Goal: Task Accomplishment & Management: Manage account settings

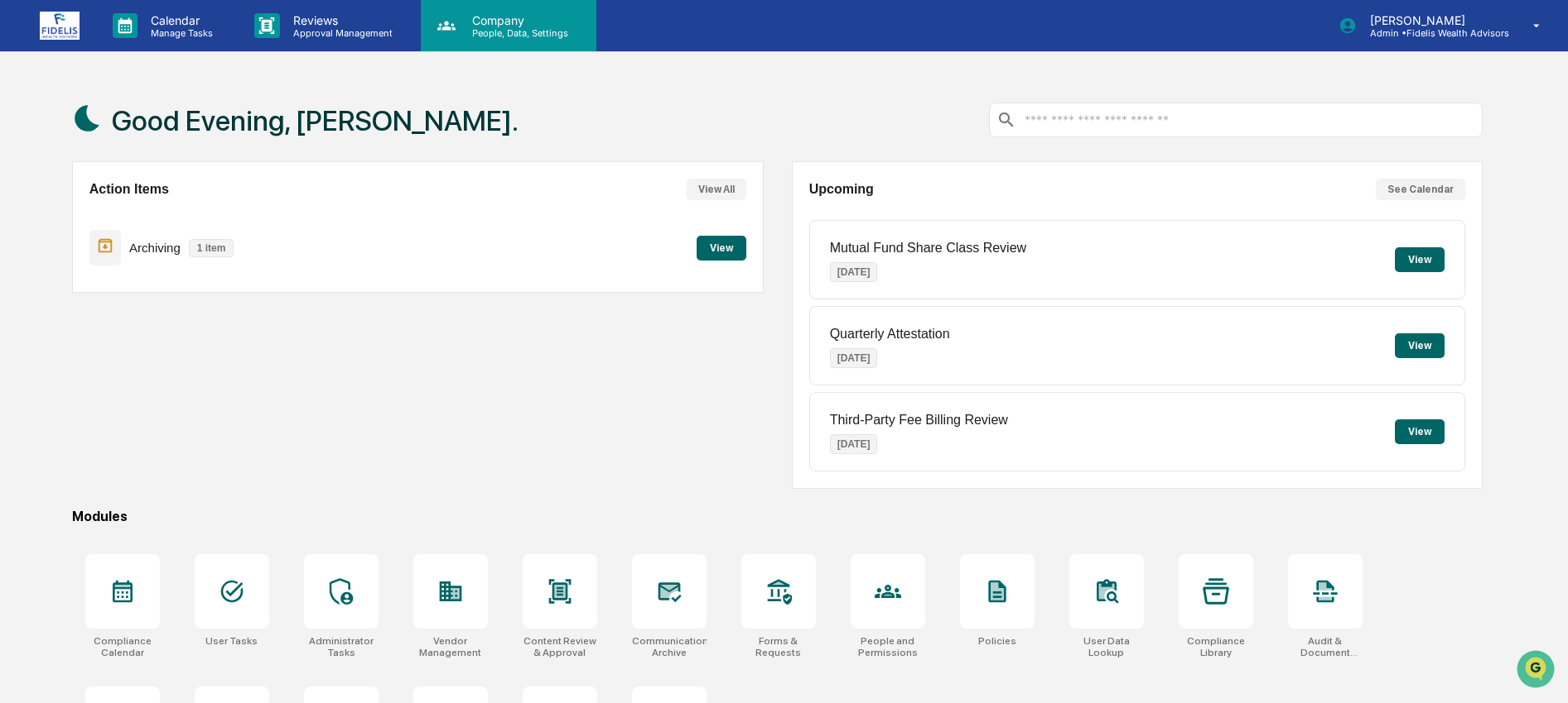
click at [523, 24] on p "Company" at bounding box center [518, 21] width 118 height 14
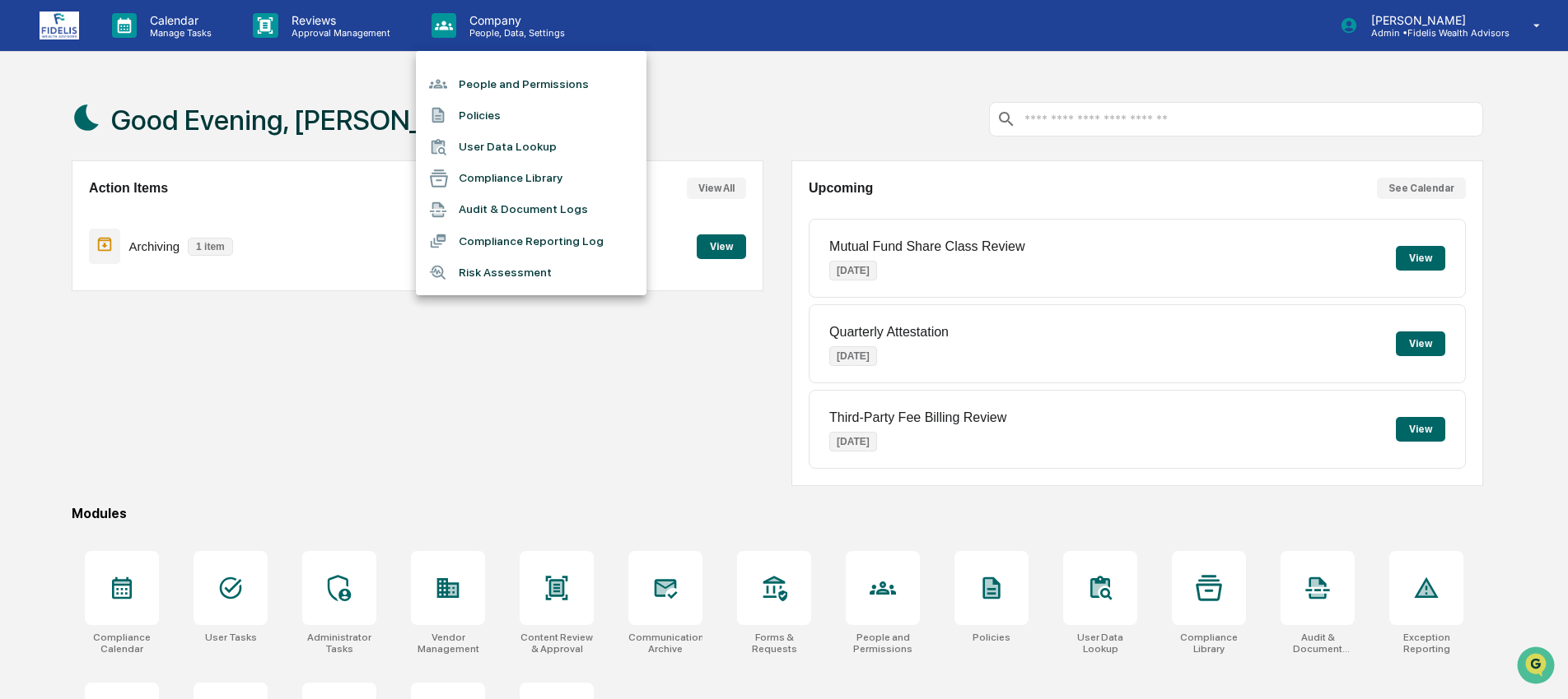
click at [1393, 31] on div at bounding box center [784, 349] width 1568 height 699
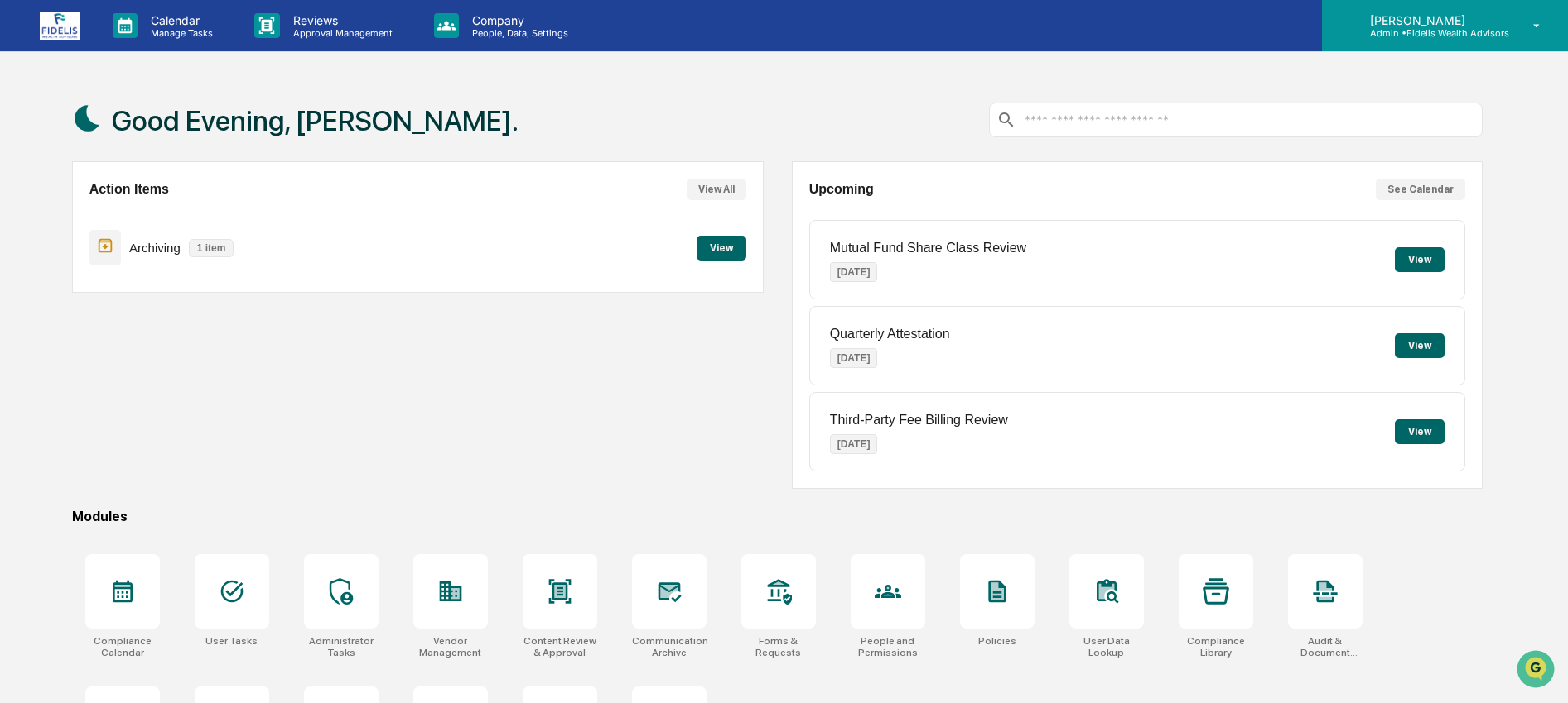
click at [1403, 42] on div "[PERSON_NAME] Admin • Fidelis Wealth Advisors" at bounding box center [1445, 25] width 246 height 52
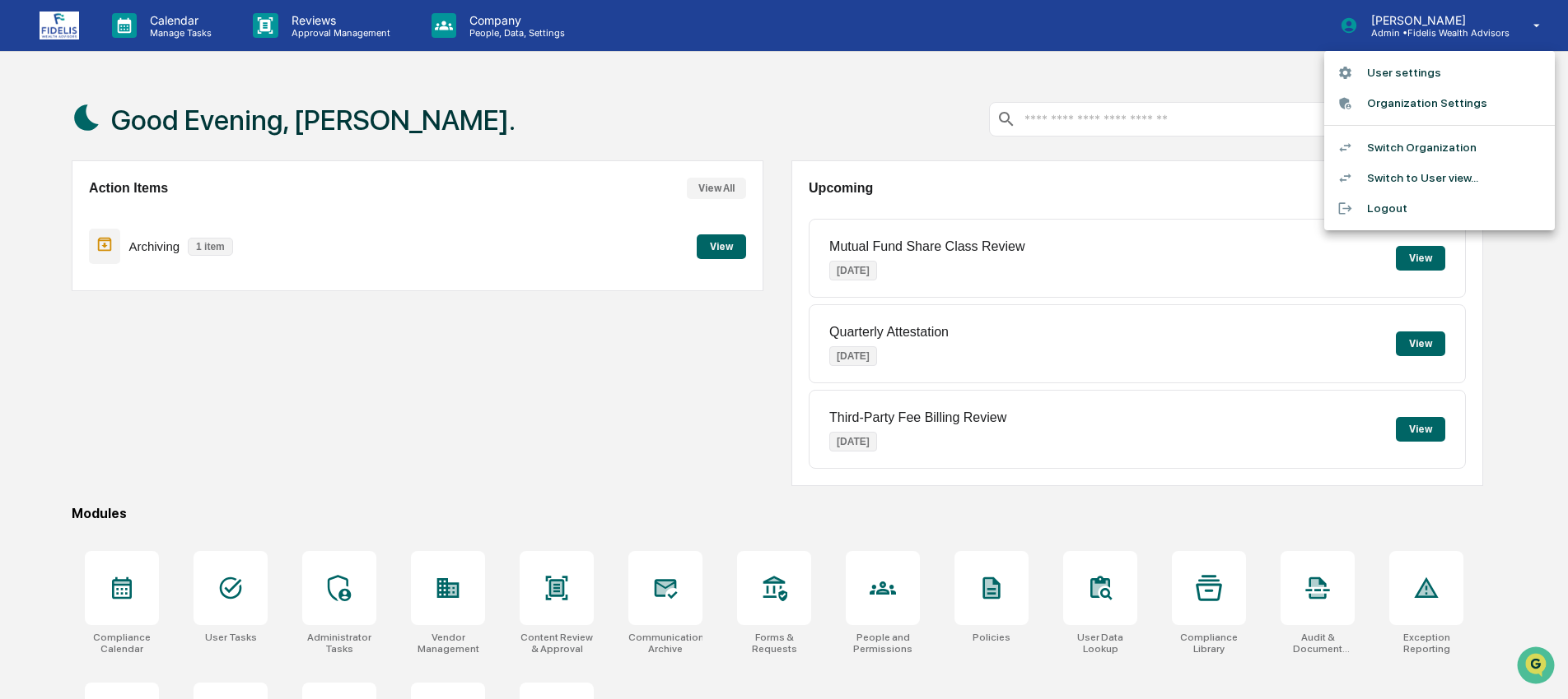
click at [1433, 109] on li "Organization Settings" at bounding box center [1439, 103] width 230 height 31
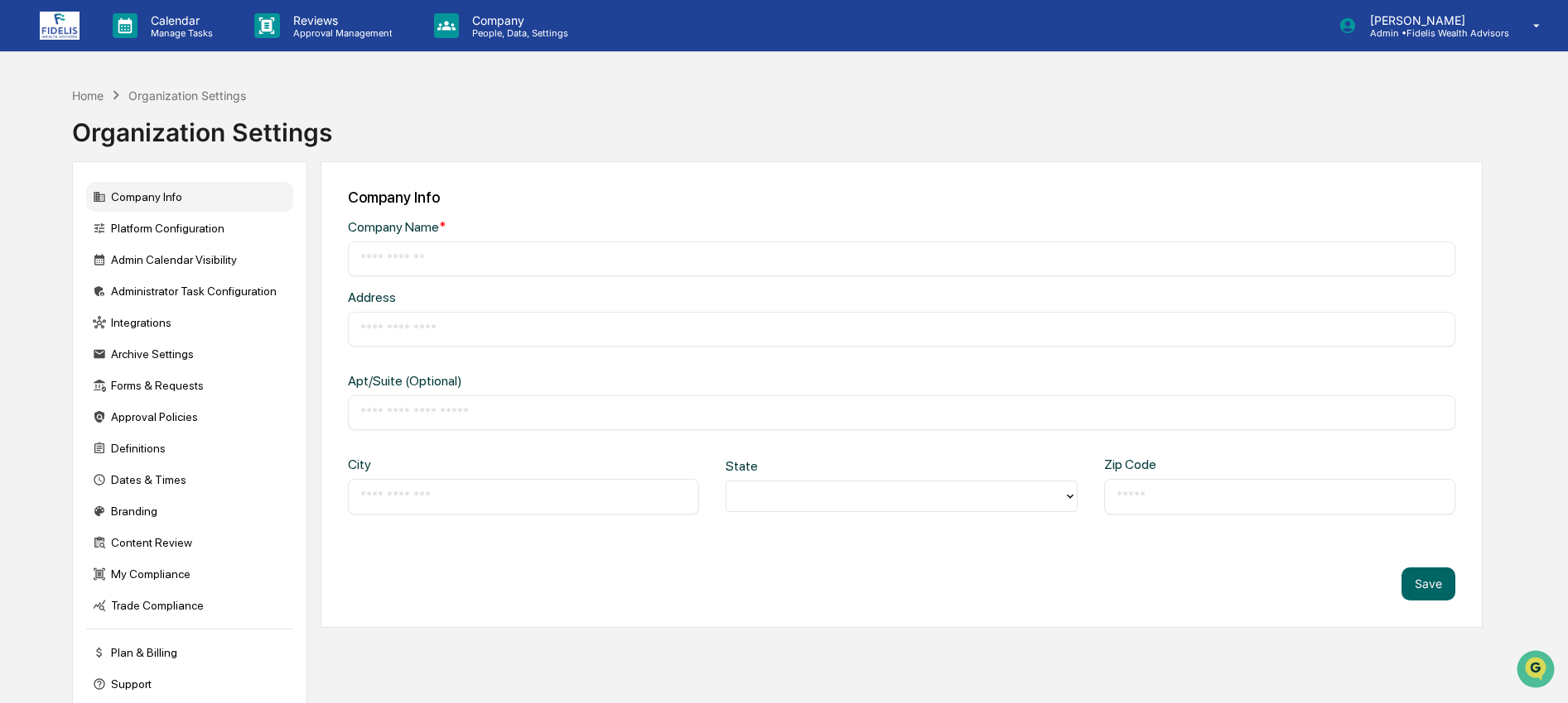
type input "**********"
type input "*********"
type input "**********"
type input "*****"
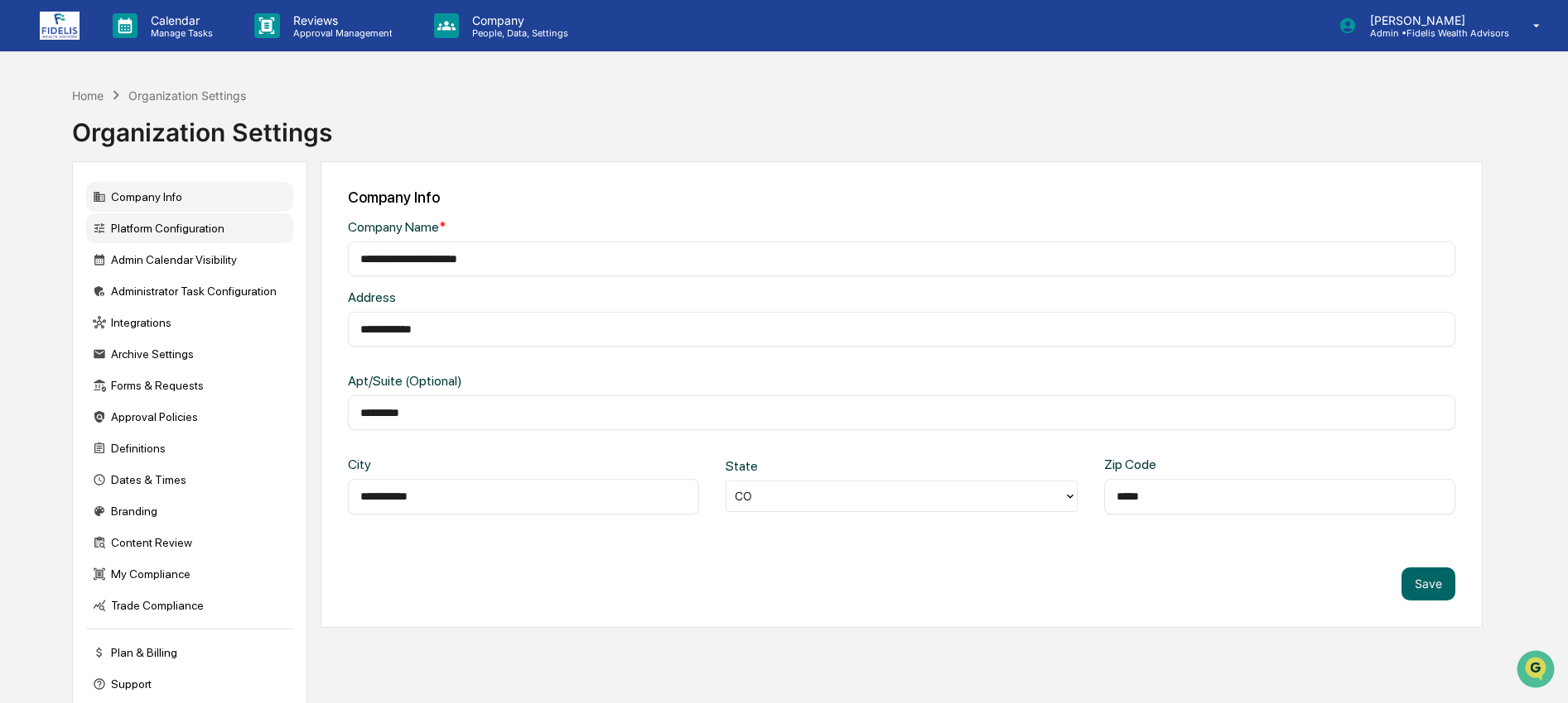
click at [175, 233] on div "Platform Configuration" at bounding box center [189, 228] width 207 height 30
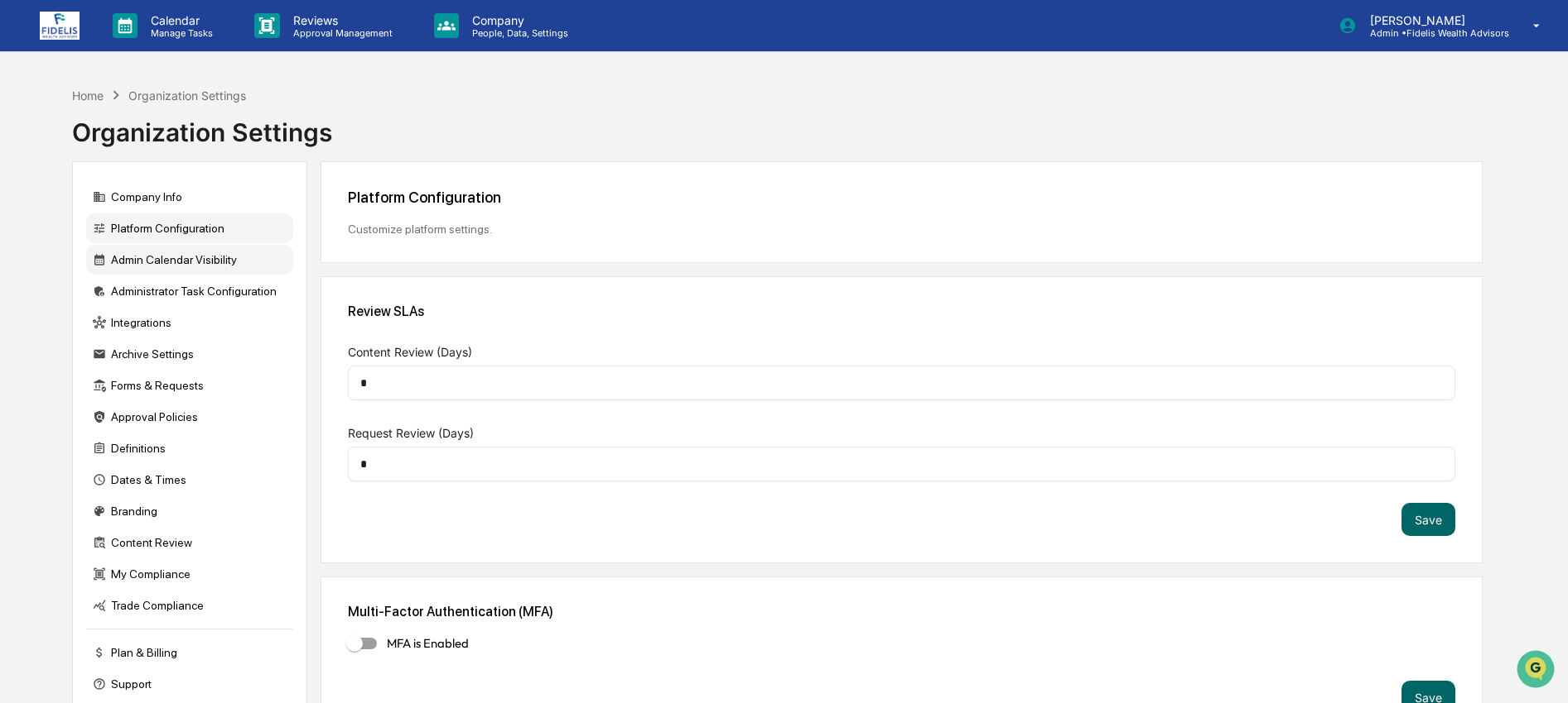
click at [173, 262] on div "Admin Calendar Visibility" at bounding box center [189, 260] width 207 height 30
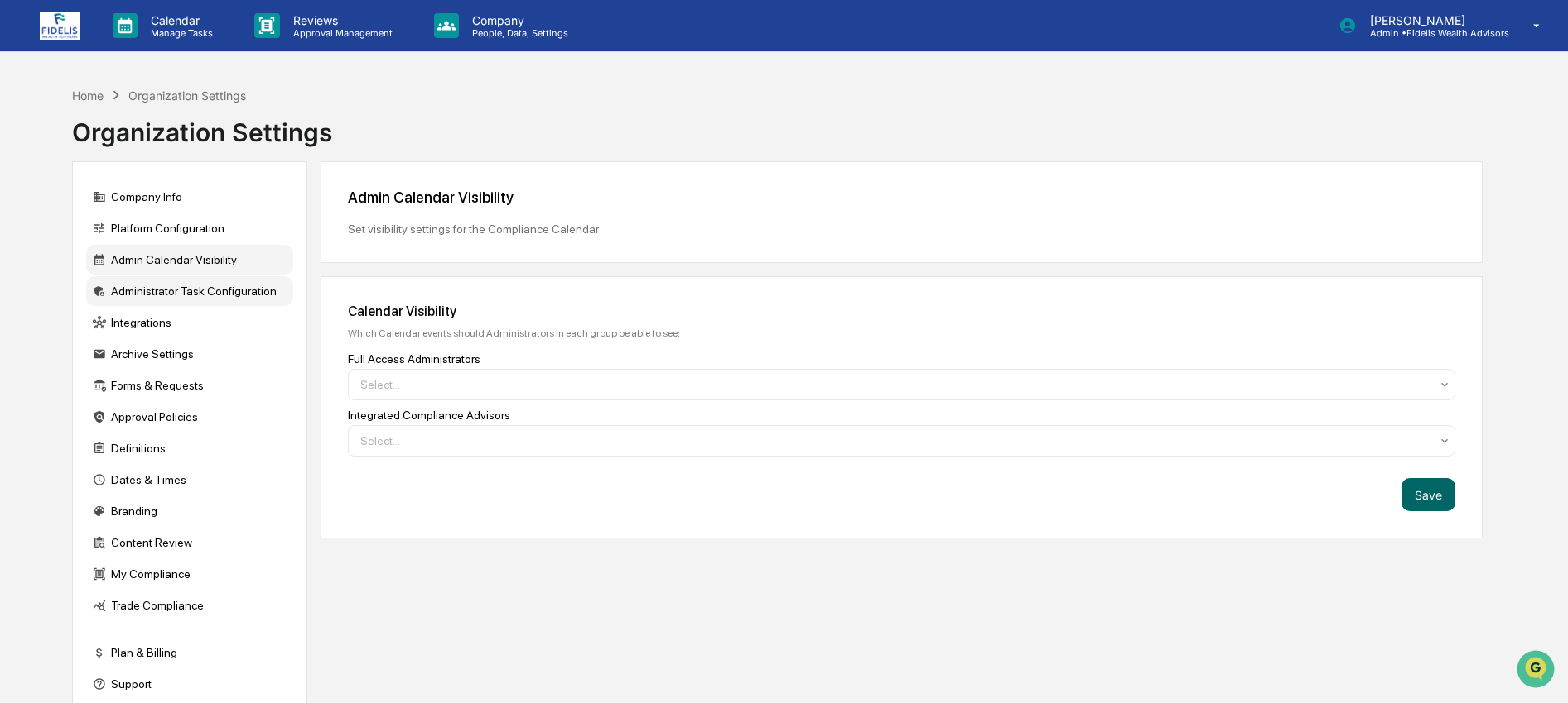
click at [172, 299] on div "Administrator Task Configuration" at bounding box center [189, 291] width 207 height 30
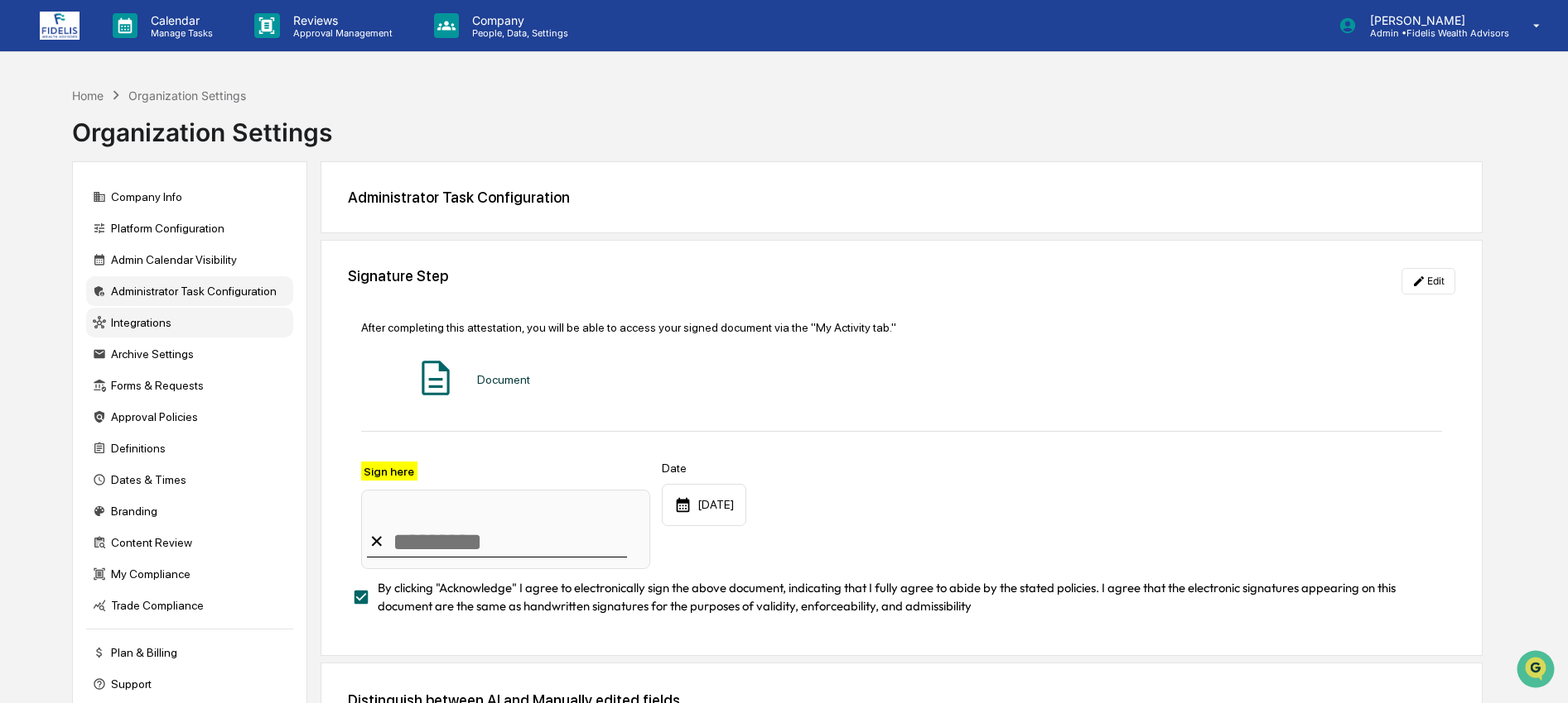
click at [173, 322] on div "Integrations" at bounding box center [189, 322] width 207 height 30
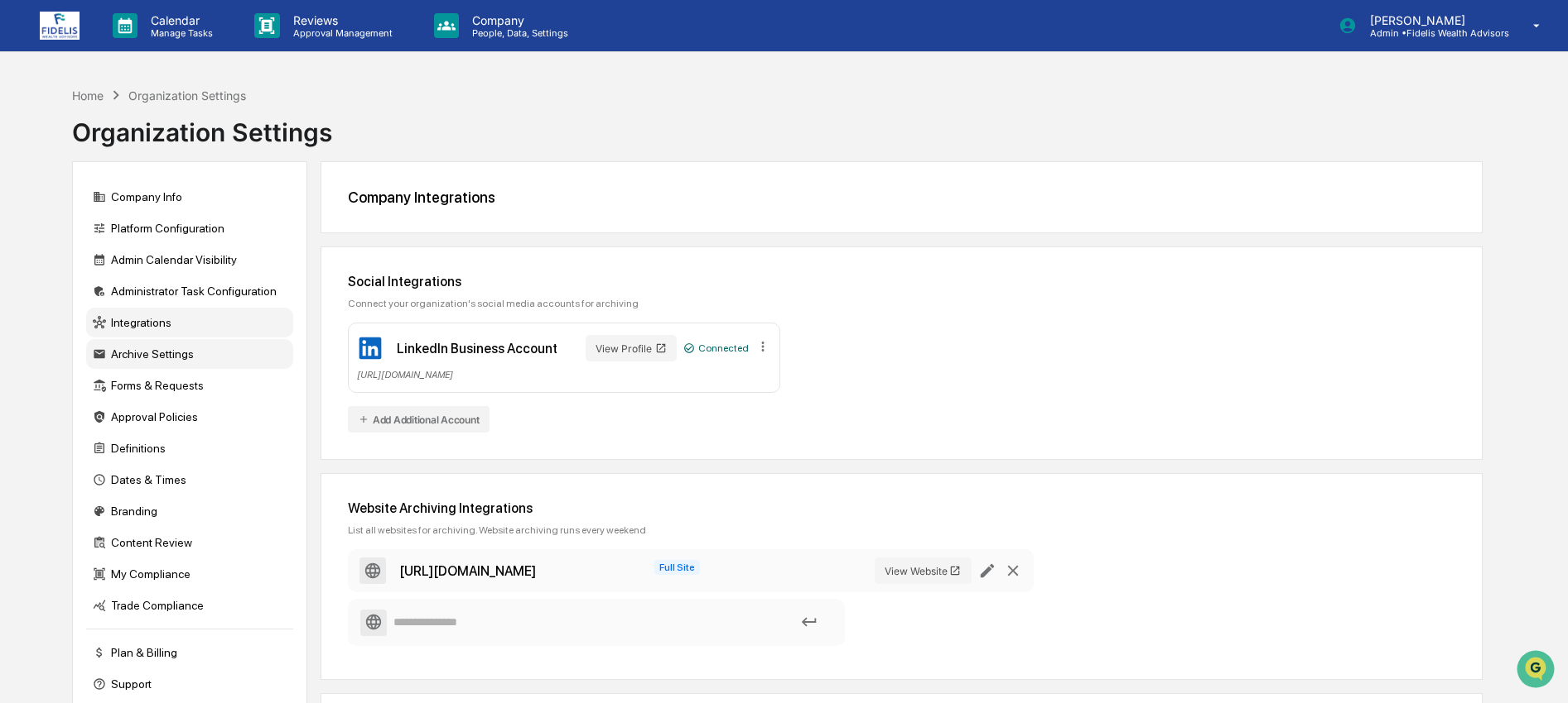
click at [209, 369] on div "Archive Settings" at bounding box center [189, 354] width 207 height 30
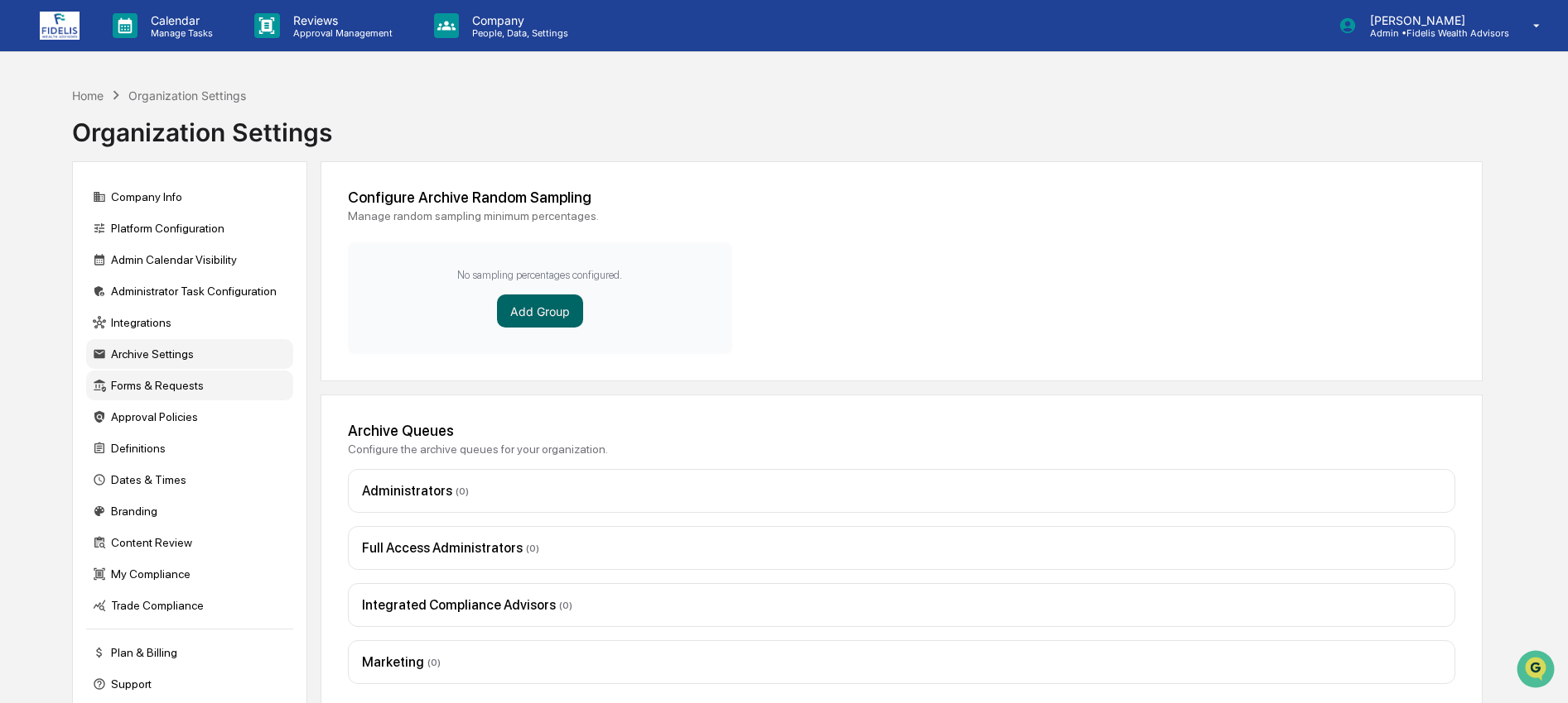
click at [203, 399] on div "Forms & Requests" at bounding box center [189, 385] width 207 height 30
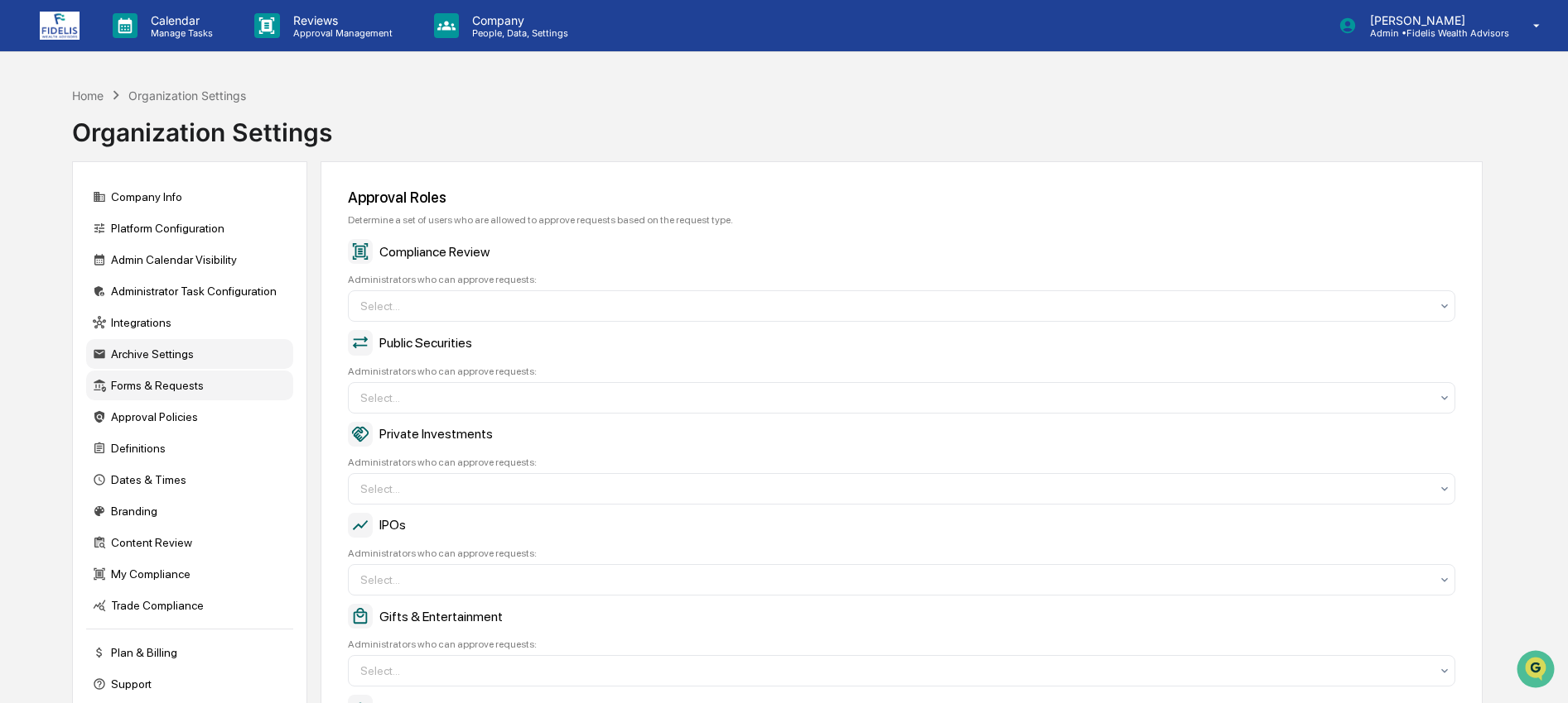
click at [192, 364] on div "Archive Settings" at bounding box center [189, 354] width 207 height 30
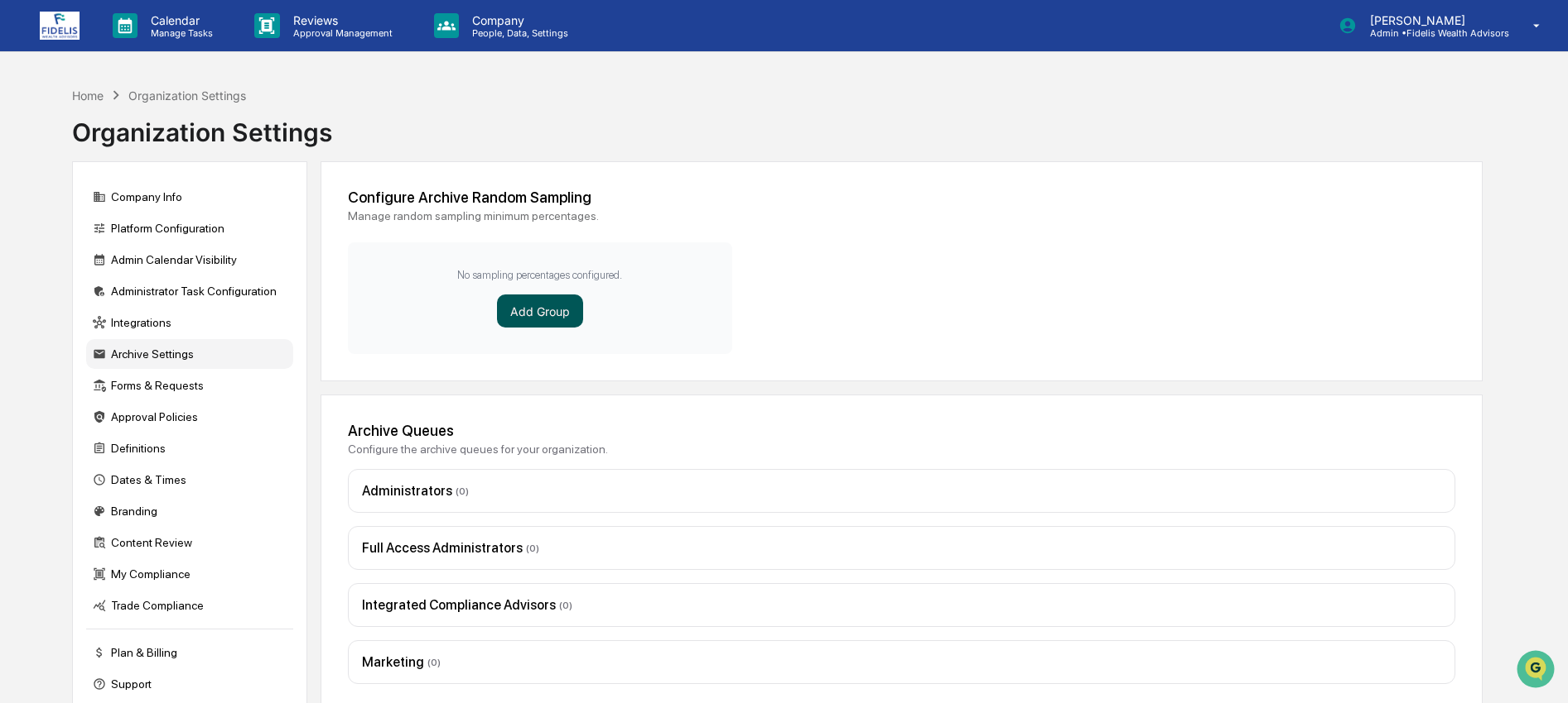
click at [526, 313] on button "Add Group" at bounding box center [540, 311] width 86 height 33
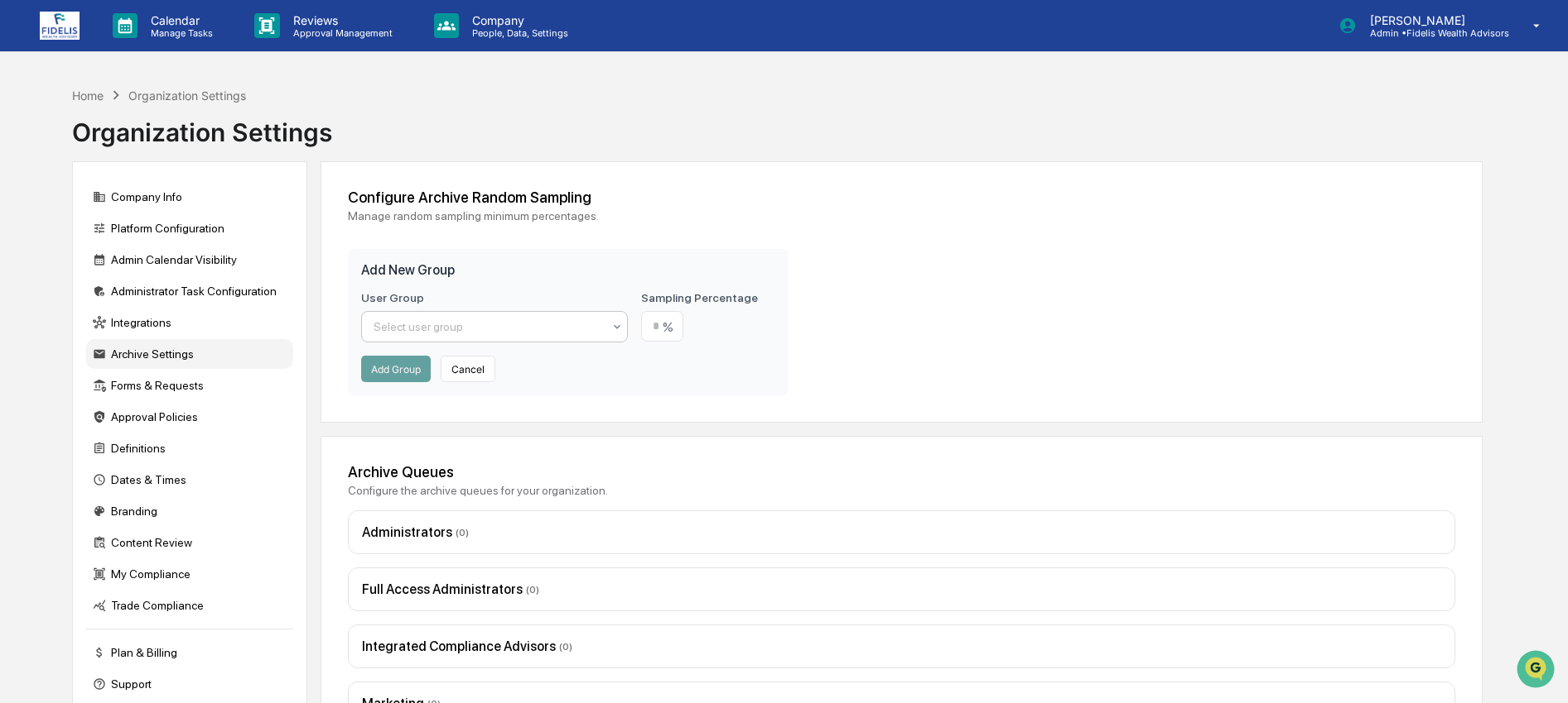
click at [539, 326] on div at bounding box center [488, 327] width 229 height 16
click at [510, 442] on div "Users" at bounding box center [495, 433] width 266 height 33
click at [657, 329] on input "number" at bounding box center [662, 327] width 43 height 31
type input "**"
click at [379, 372] on button "Add Group" at bounding box center [396, 368] width 70 height 26
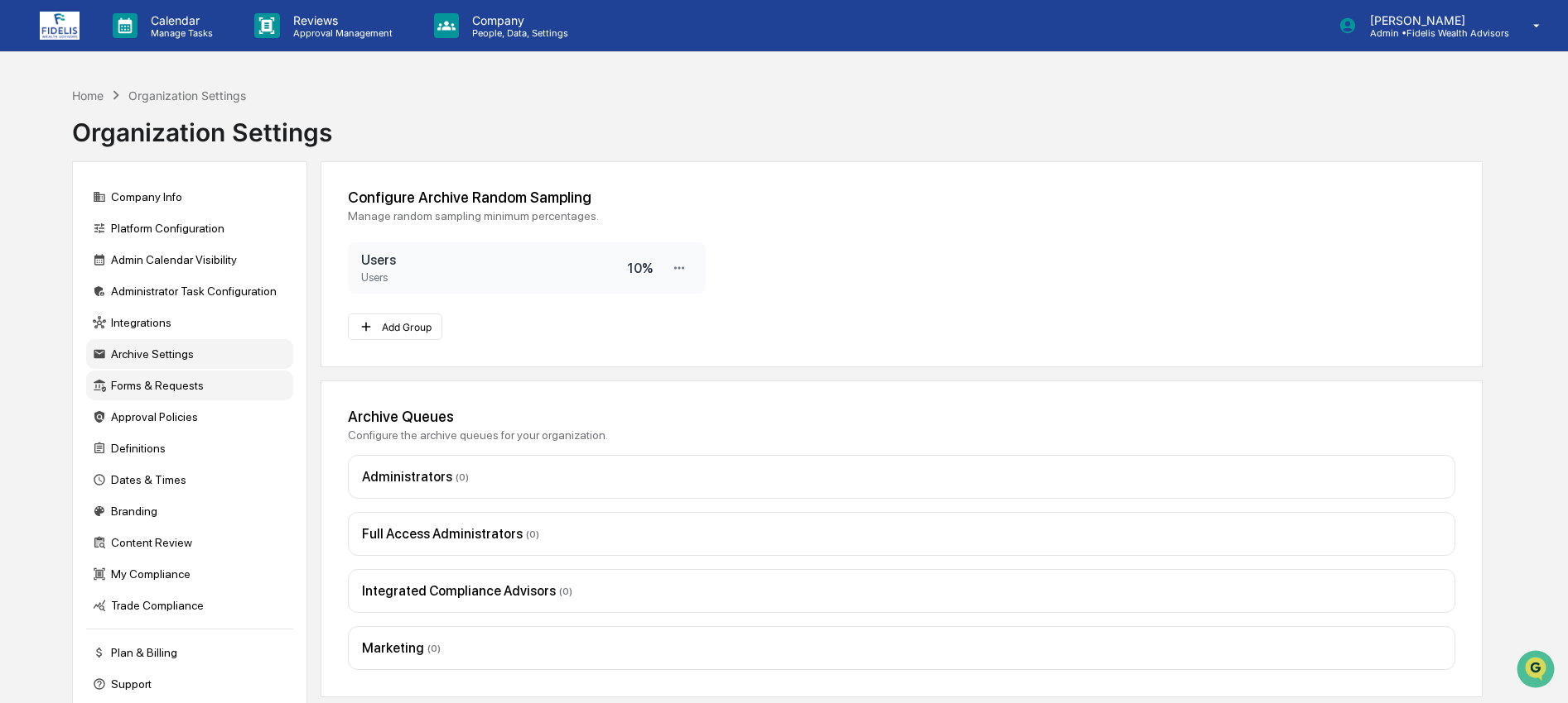
click at [199, 397] on div "Forms & Requests" at bounding box center [189, 385] width 207 height 30
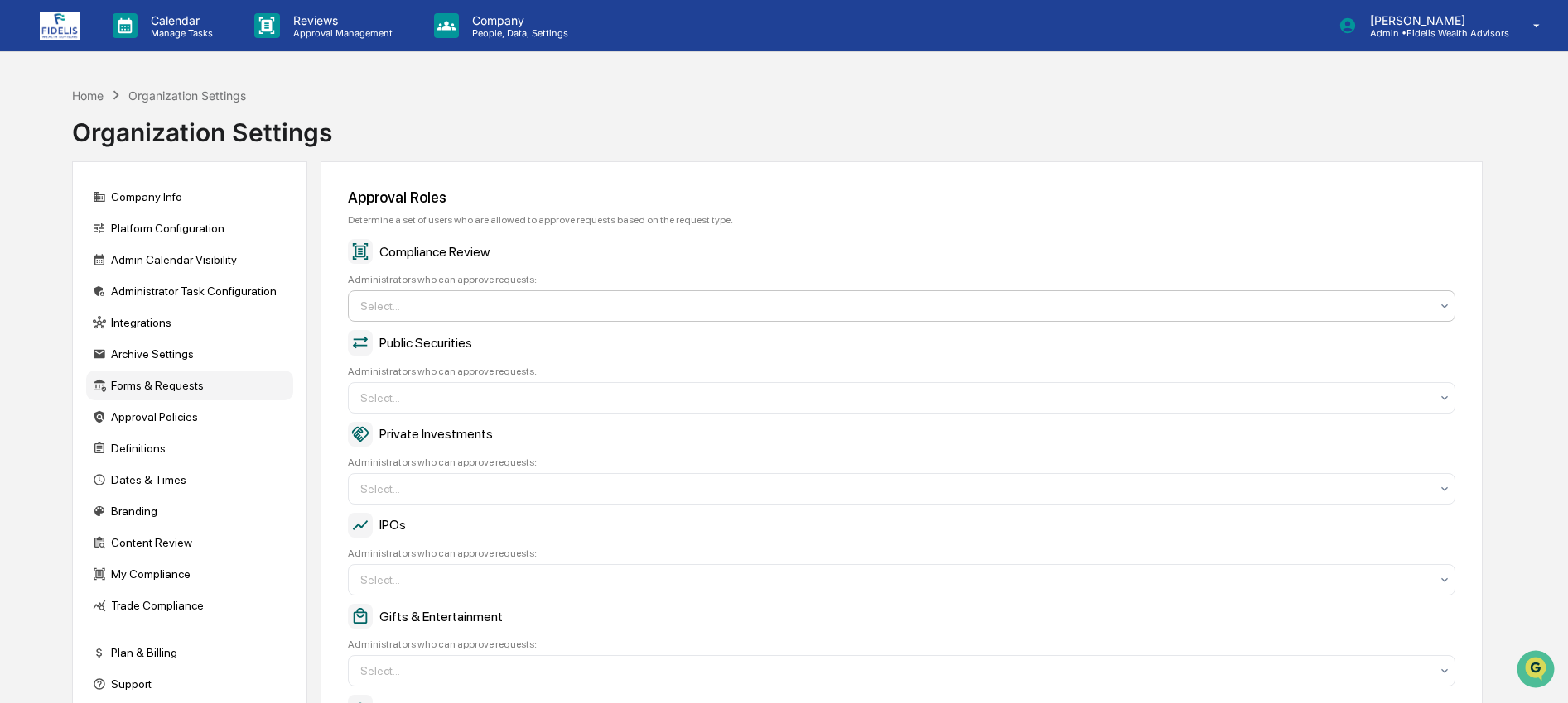
click at [455, 313] on div at bounding box center [895, 306] width 1070 height 16
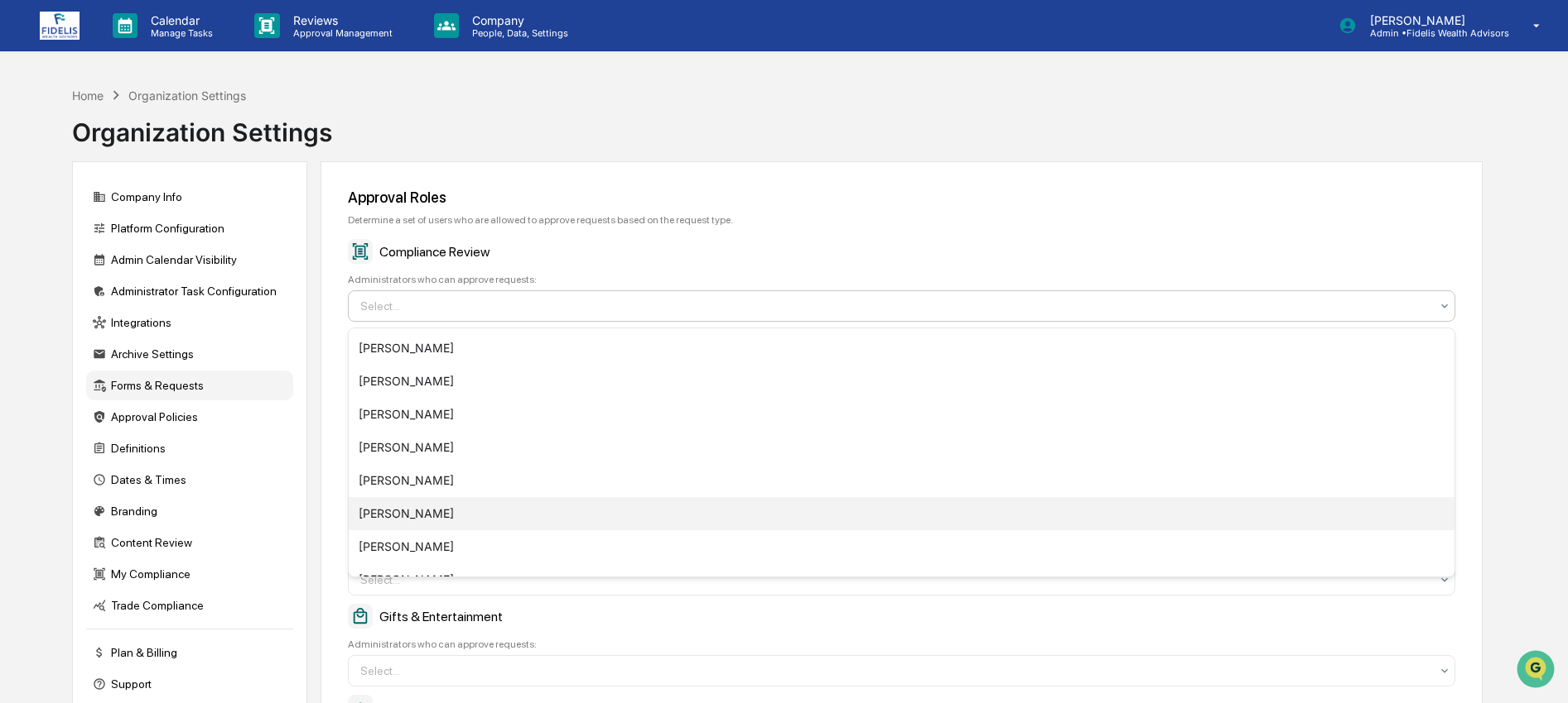
click at [502, 513] on div "[PERSON_NAME]" at bounding box center [902, 514] width 1106 height 33
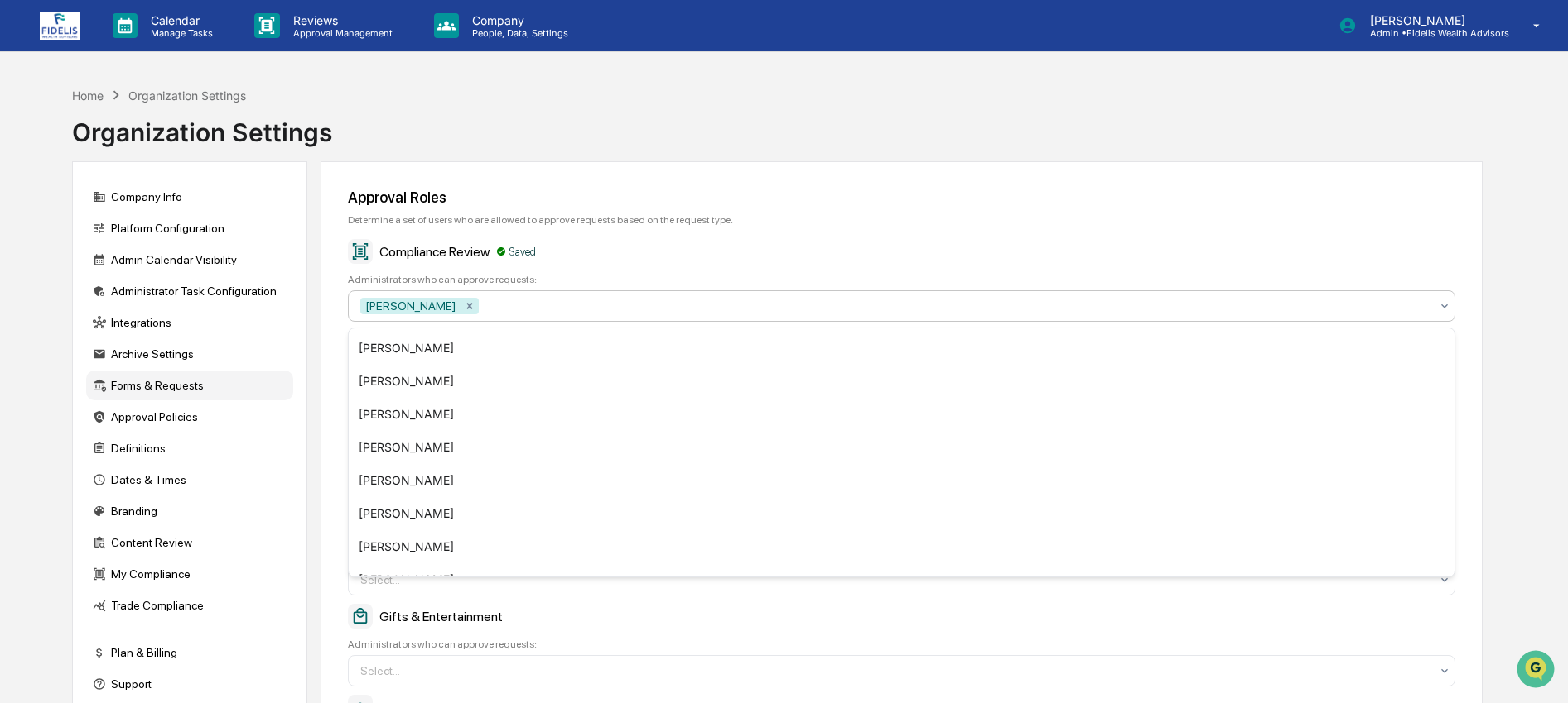
click at [764, 177] on div "Approval Roles Determine a set of users who are allowed to approve requests bas…" at bounding box center [902, 611] width 1162 height 899
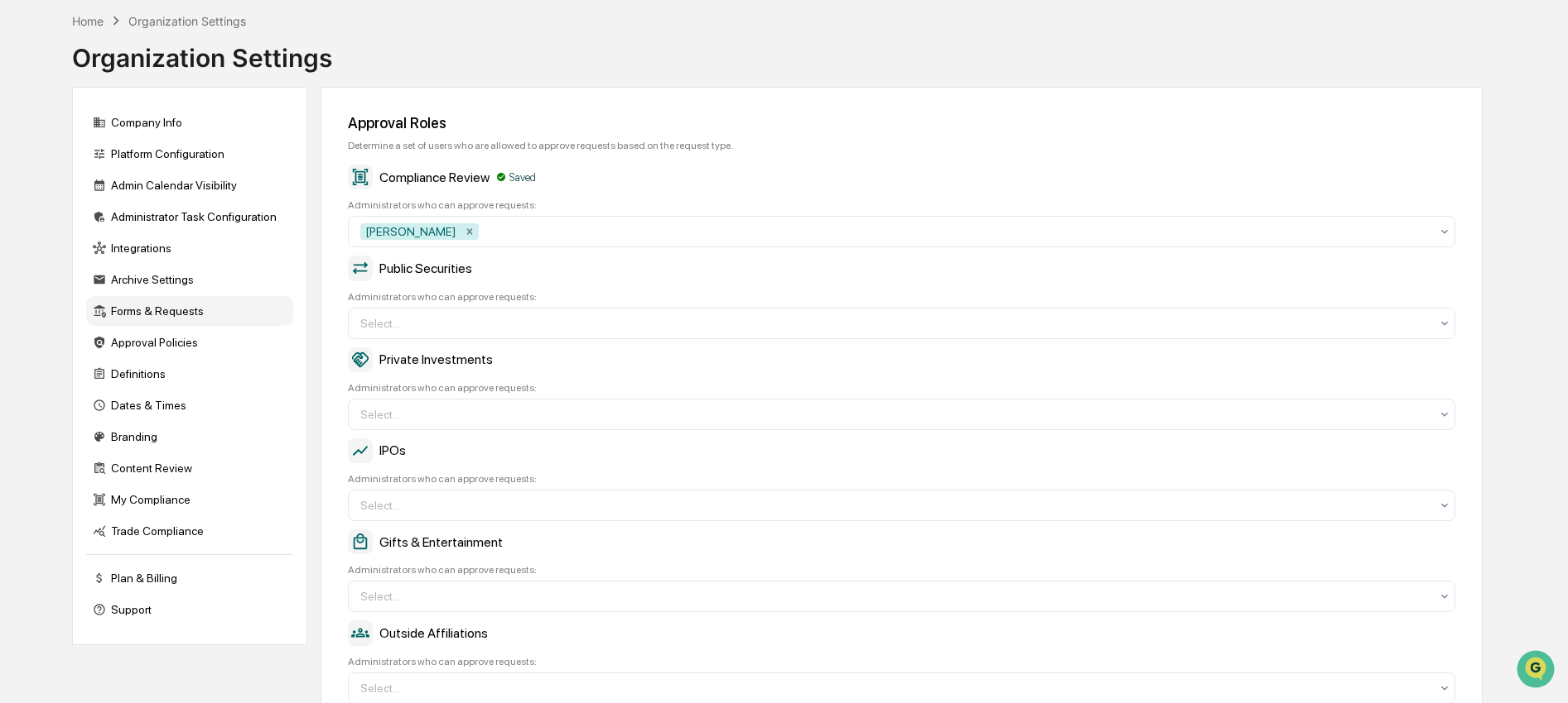
scroll to position [568, 0]
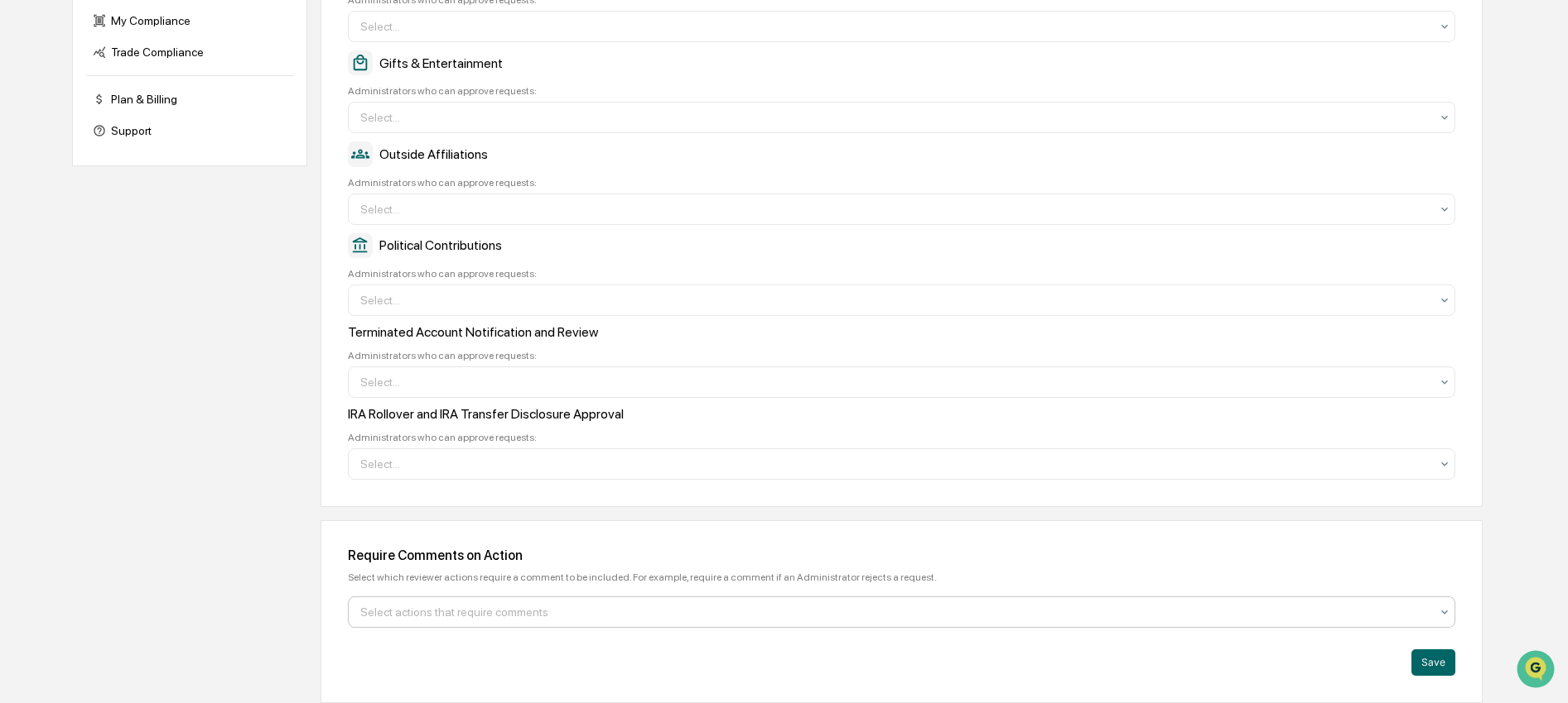
click at [1435, 611] on div "Select actions that require comments" at bounding box center [895, 612] width 1086 height 26
click at [1434, 661] on button "Save" at bounding box center [1433, 662] width 43 height 26
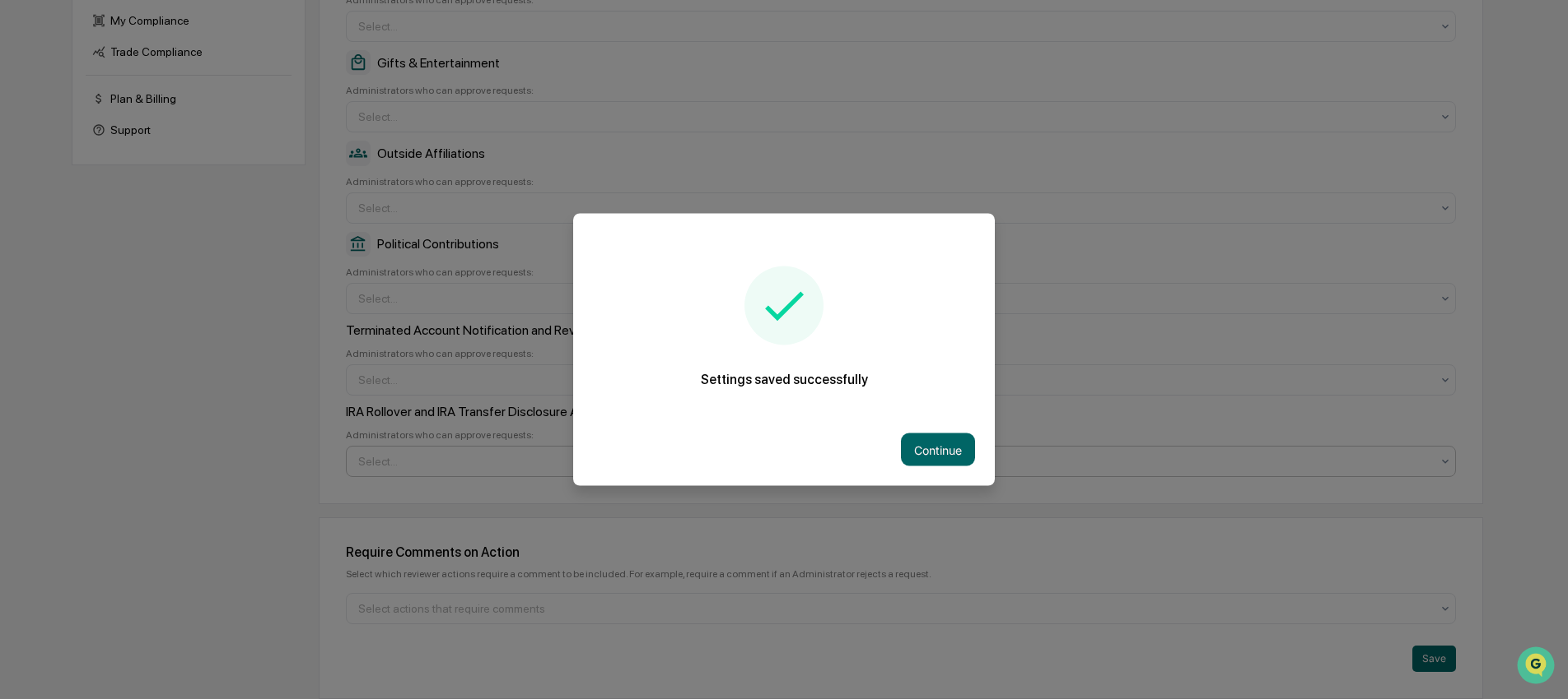
click at [960, 455] on button "Continue" at bounding box center [938, 450] width 74 height 33
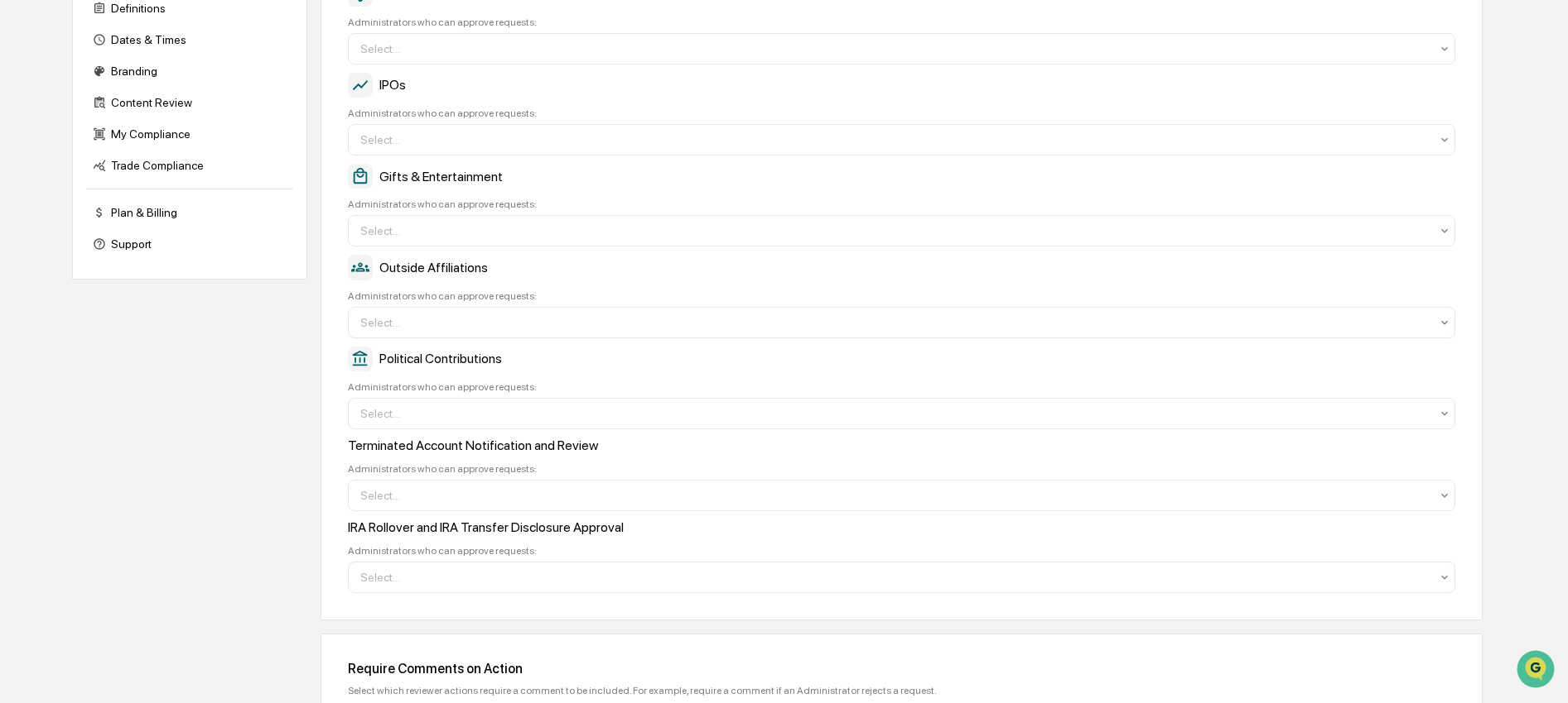
scroll to position [0, 0]
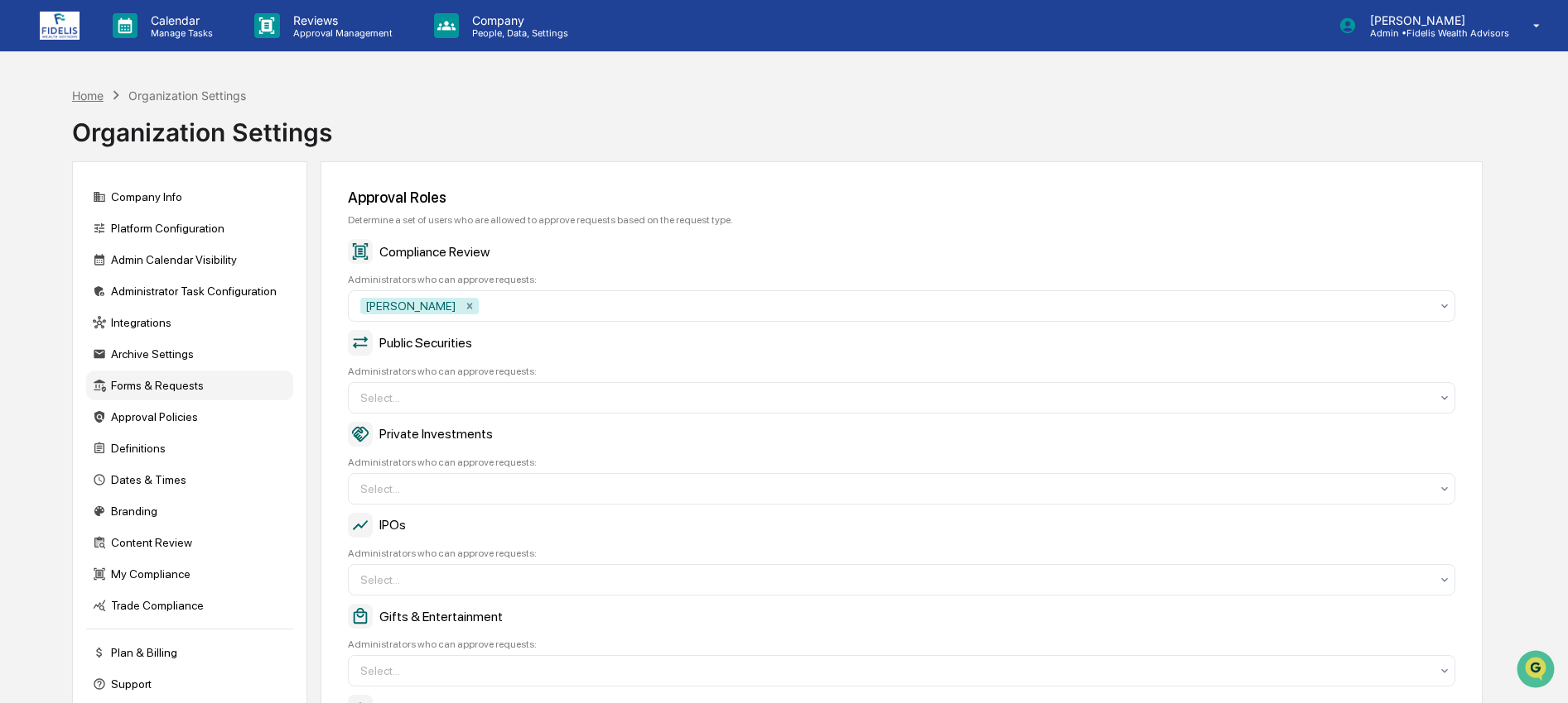
click at [81, 98] on div "Home" at bounding box center [88, 96] width 32 height 14
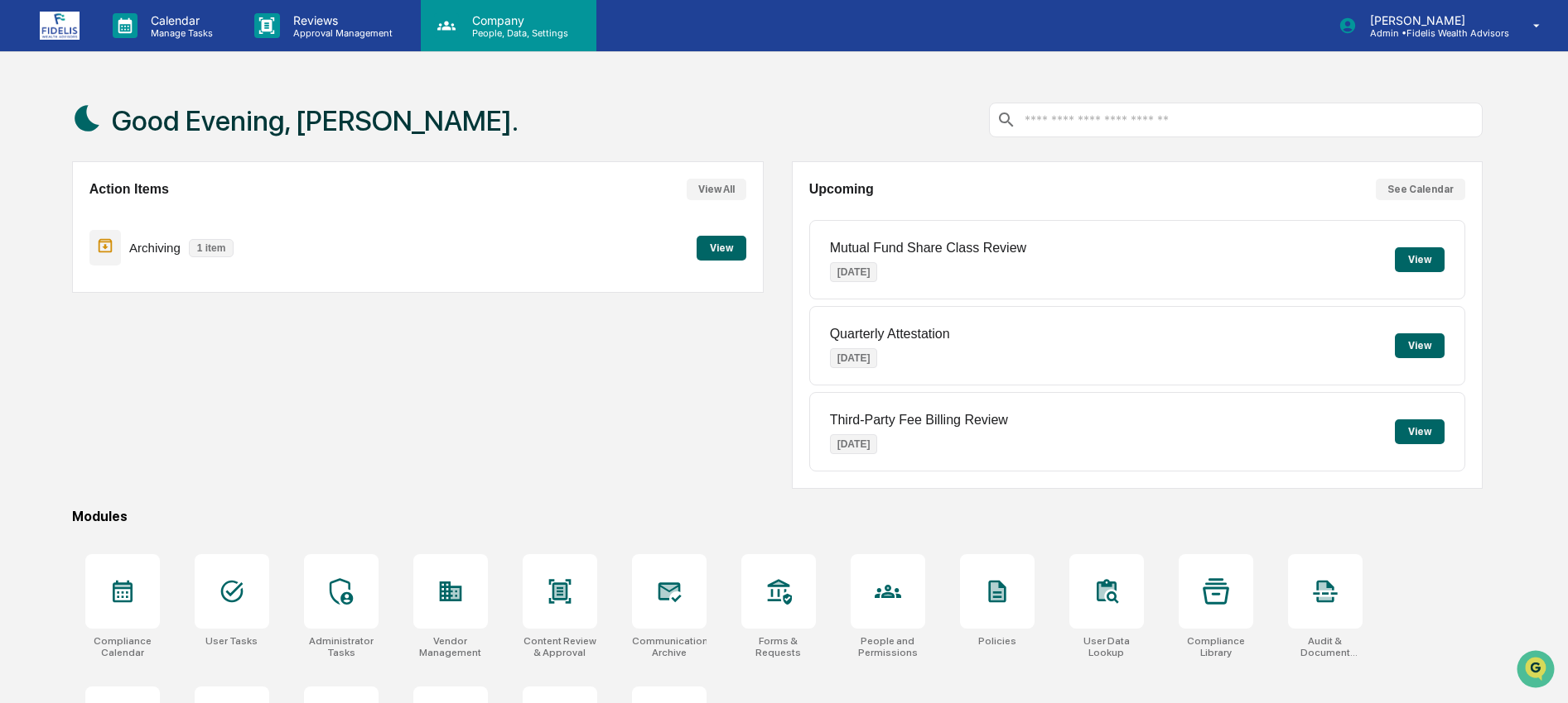
click at [529, 34] on p "People, Data, Settings" at bounding box center [518, 33] width 118 height 12
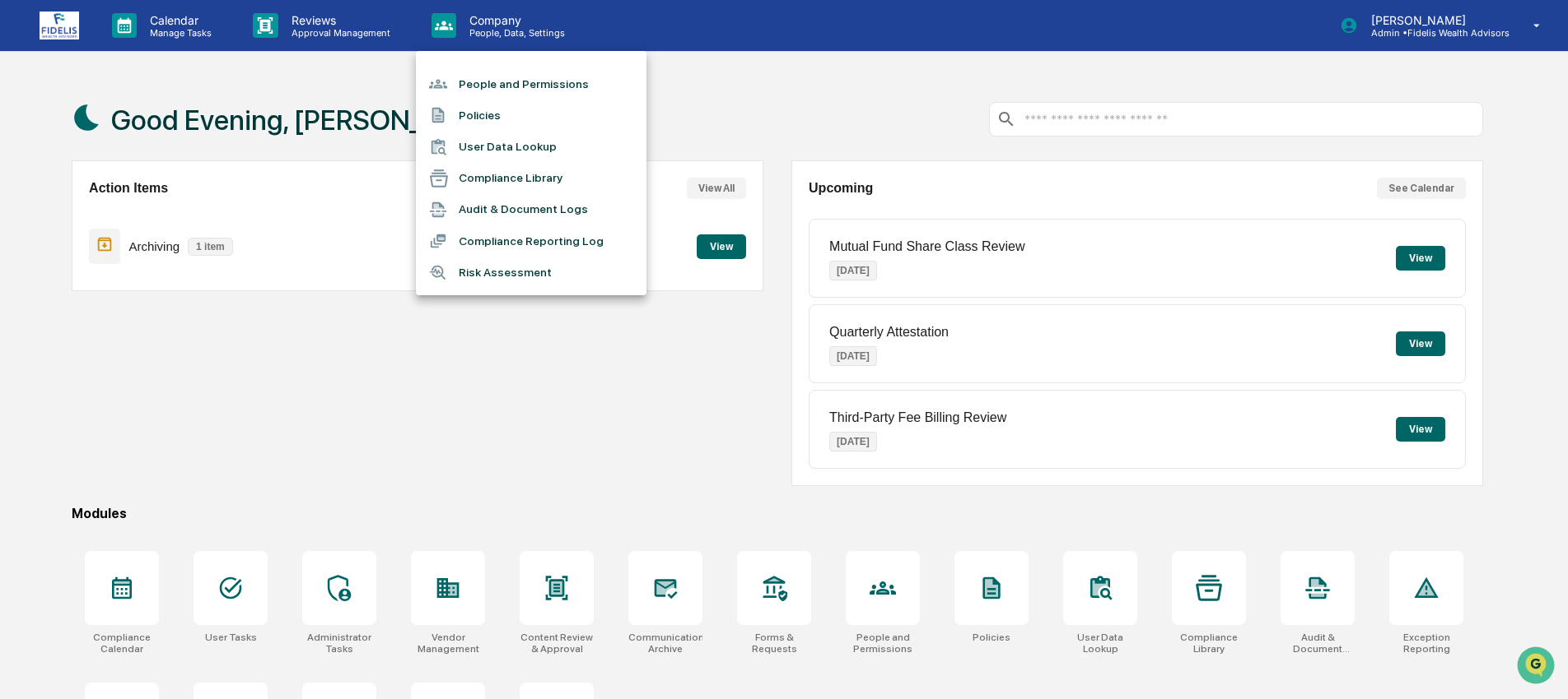
click at [527, 83] on li "People and Permissions" at bounding box center [531, 84] width 230 height 31
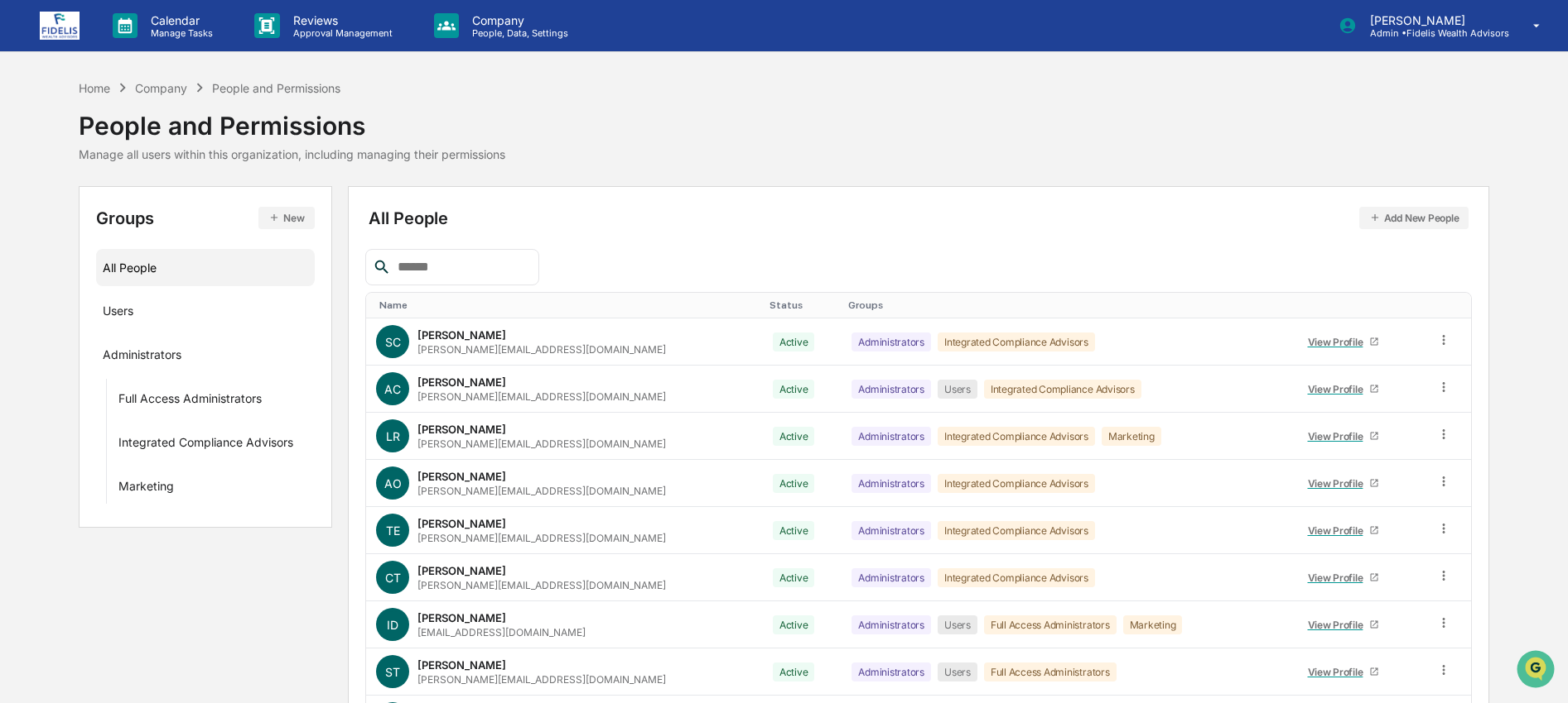
click at [458, 264] on input "text" at bounding box center [461, 268] width 140 height 22
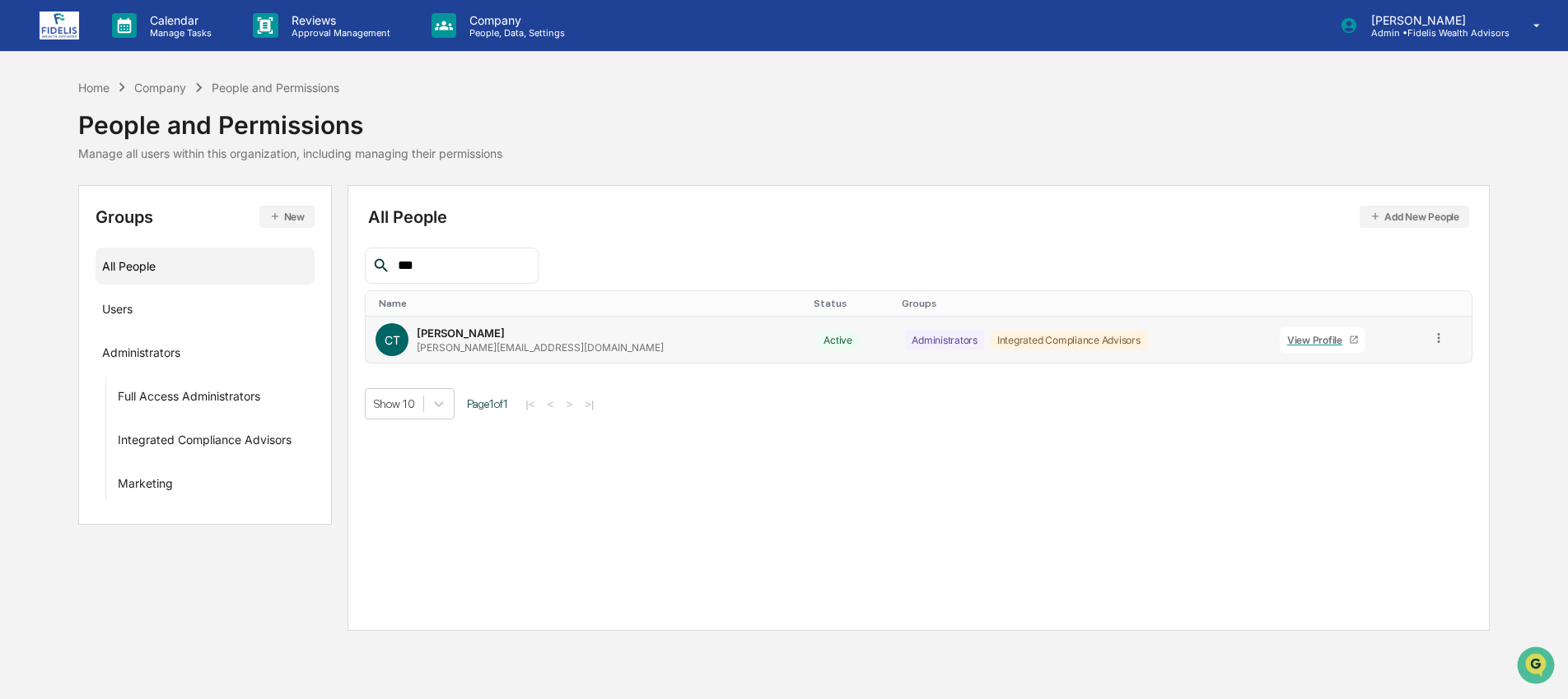
type input "***"
click at [1434, 347] on div at bounding box center [1438, 340] width 15 height 18
click at [1391, 373] on div "Groups & Permissions" at bounding box center [1365, 365] width 137 height 20
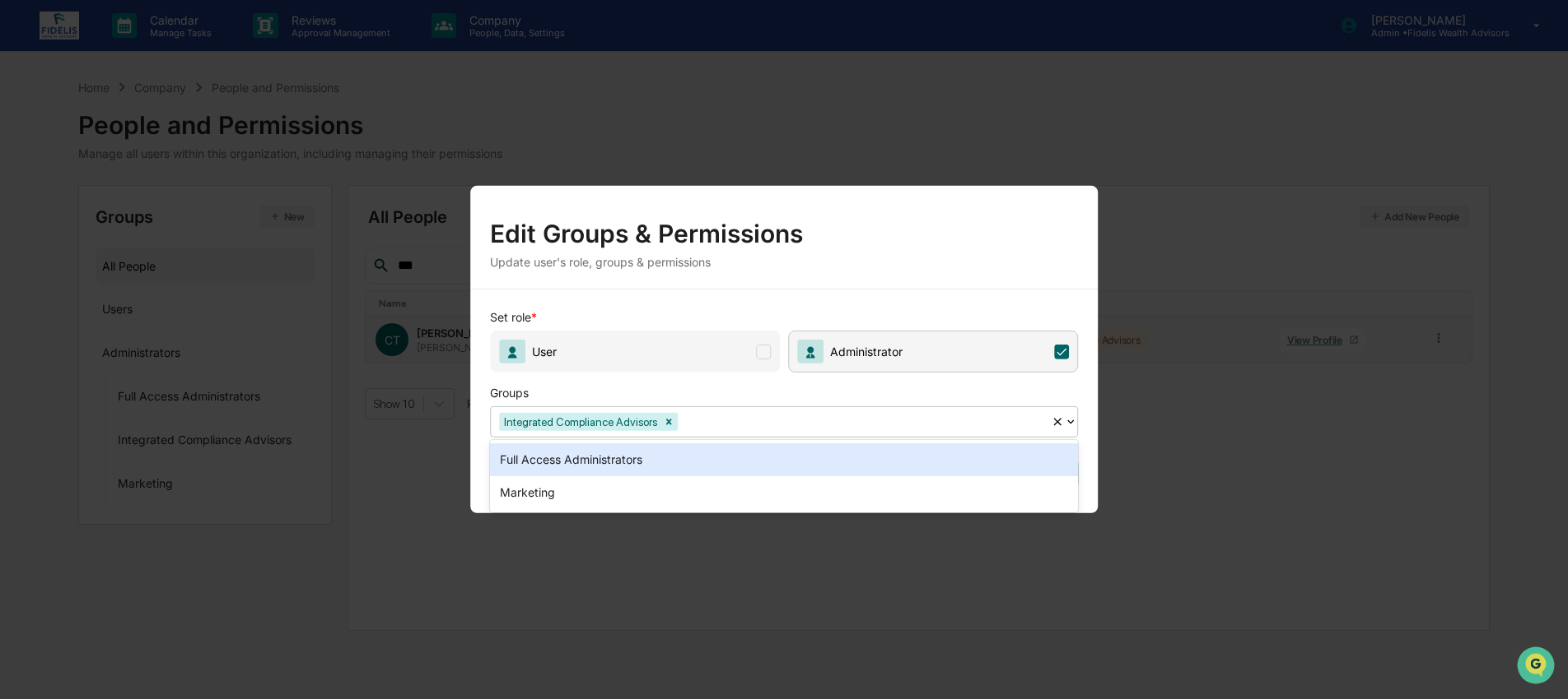
click at [923, 426] on div at bounding box center [861, 421] width 362 height 19
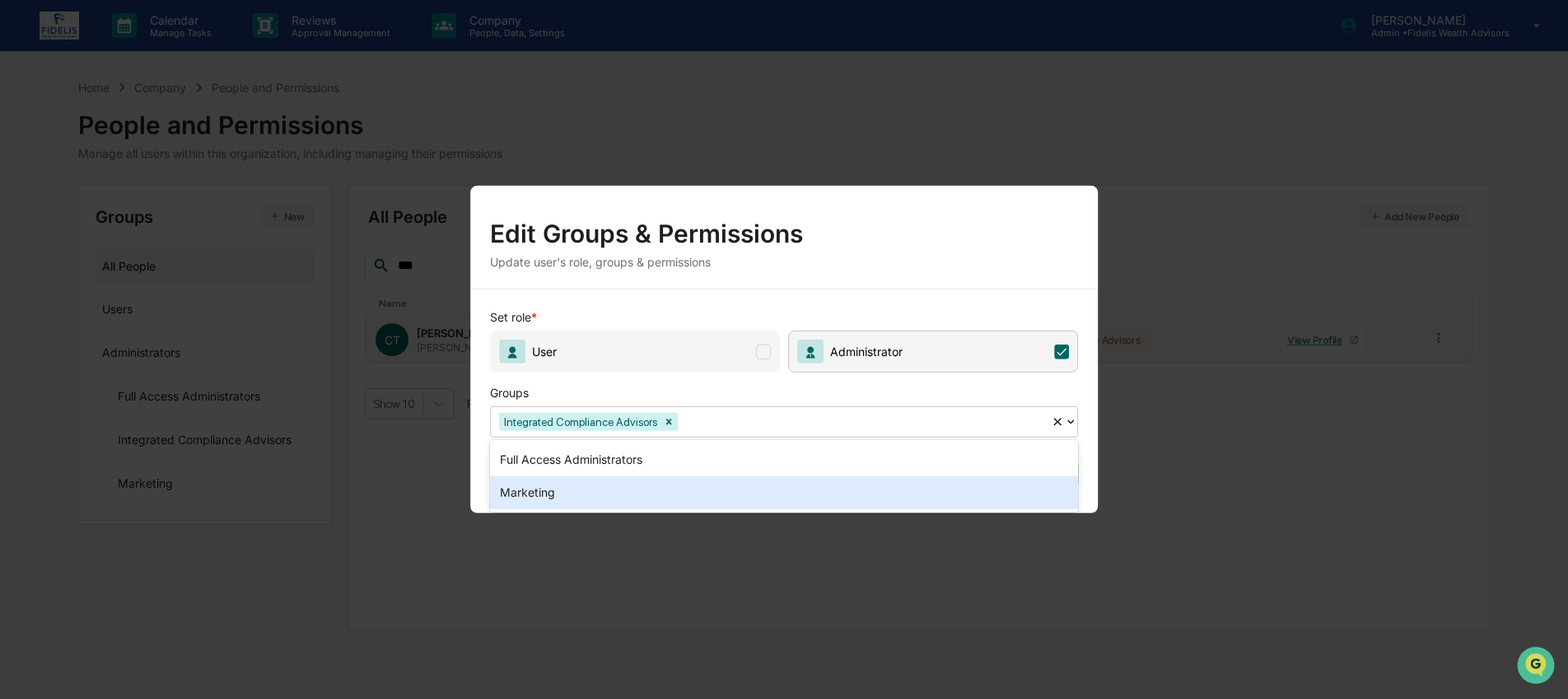
click at [888, 488] on div "Marketing" at bounding box center [783, 493] width 588 height 33
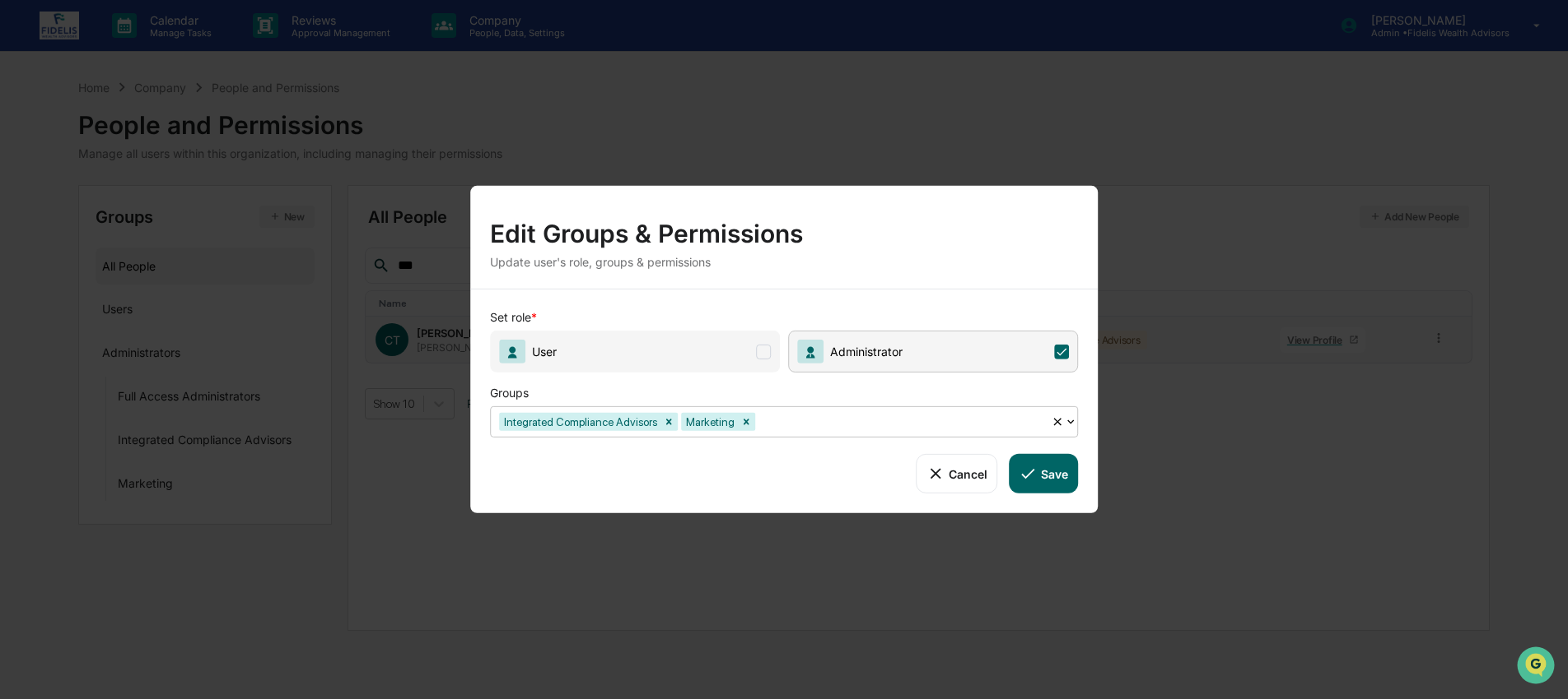
click at [1053, 468] on button "Save" at bounding box center [1043, 474] width 68 height 40
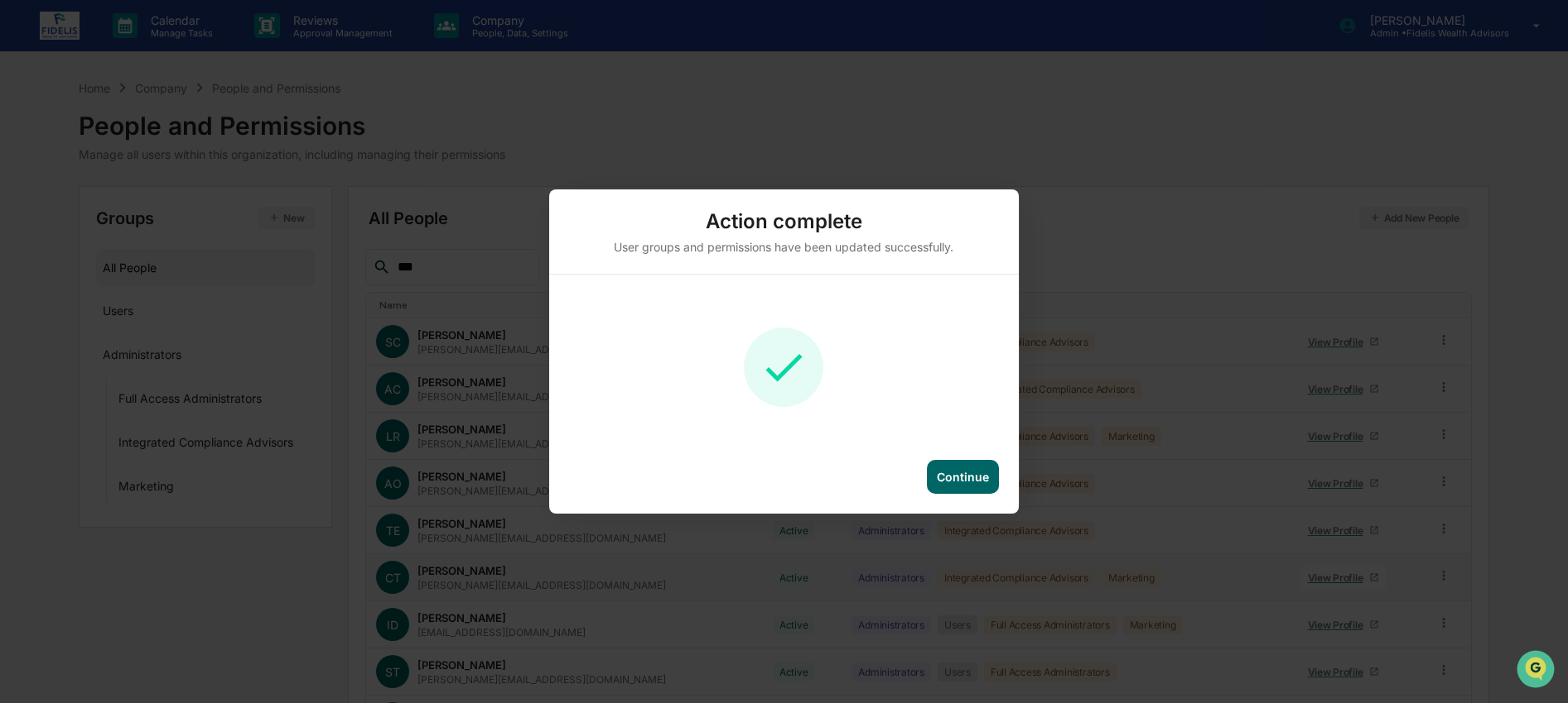
click at [928, 480] on div "Continue" at bounding box center [963, 478] width 72 height 34
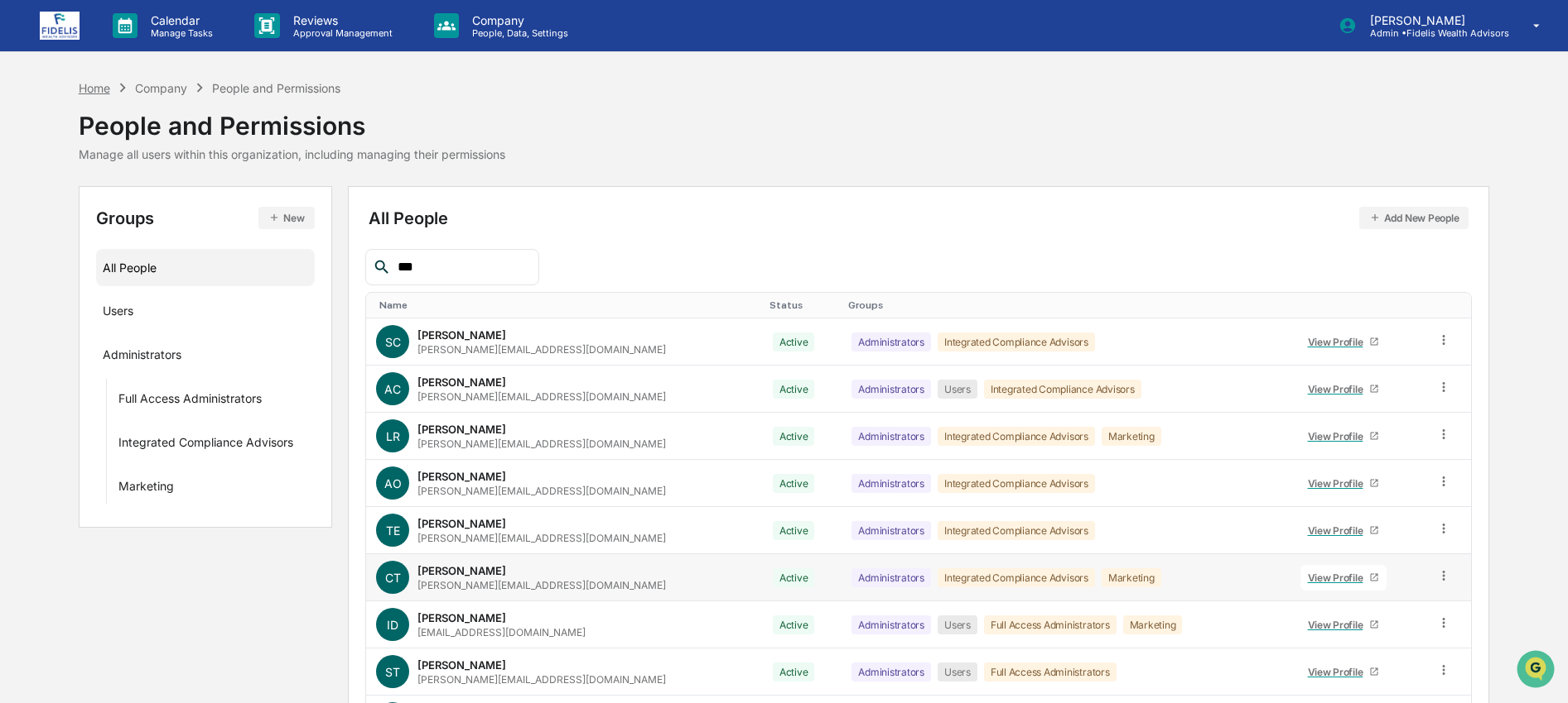
click at [88, 87] on div "Home" at bounding box center [94, 89] width 32 height 14
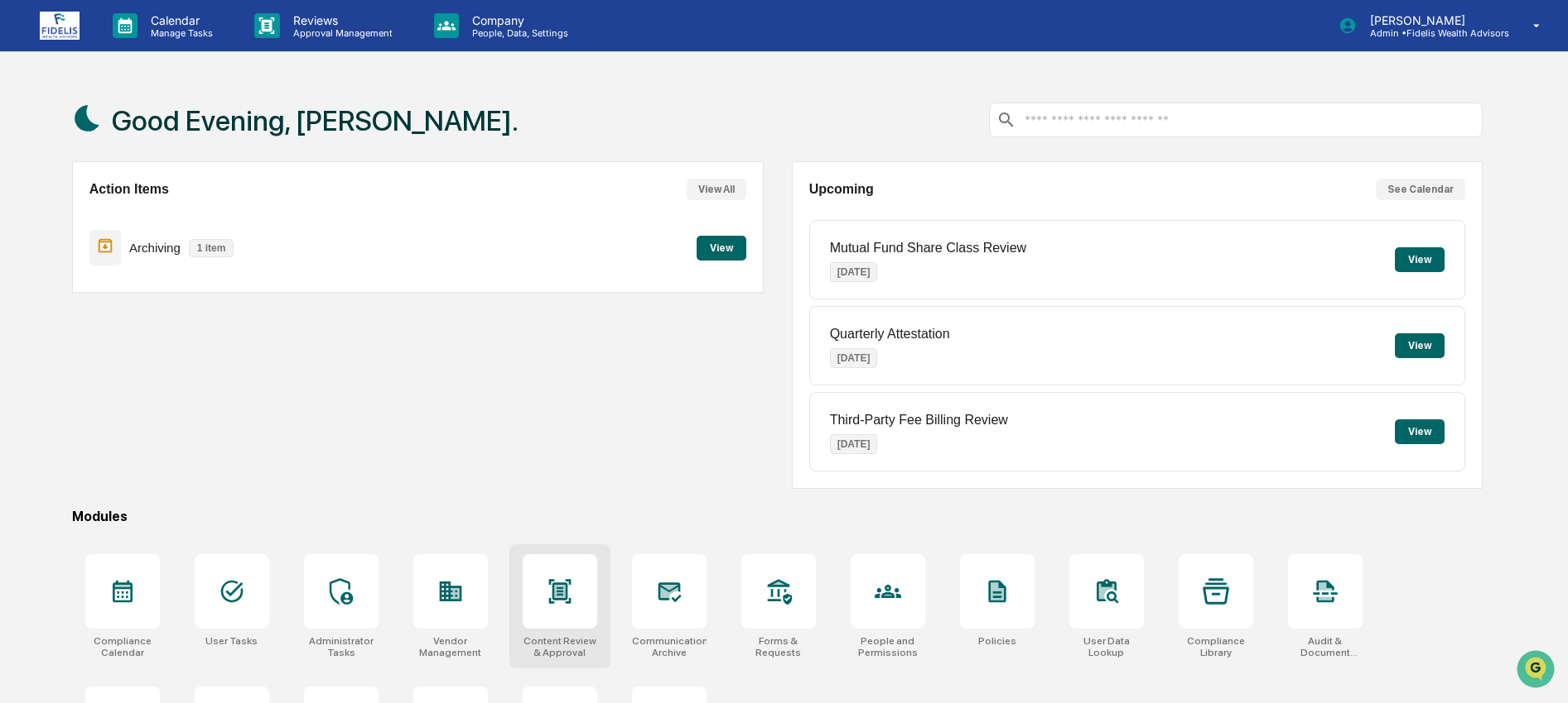
click at [550, 604] on icon at bounding box center [559, 591] width 26 height 26
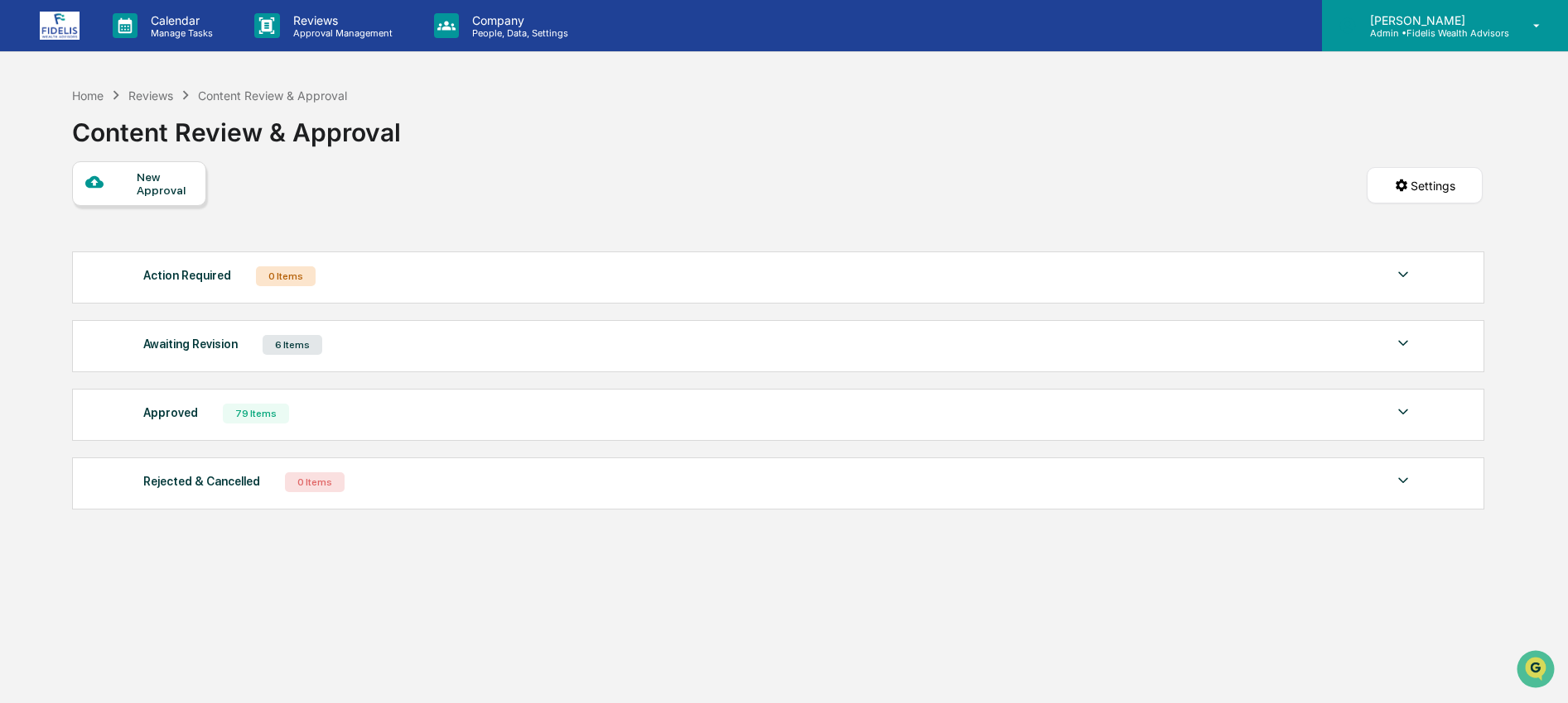
click at [1448, 32] on p "Admin • Fidelis Wealth Advisors" at bounding box center [1432, 33] width 152 height 12
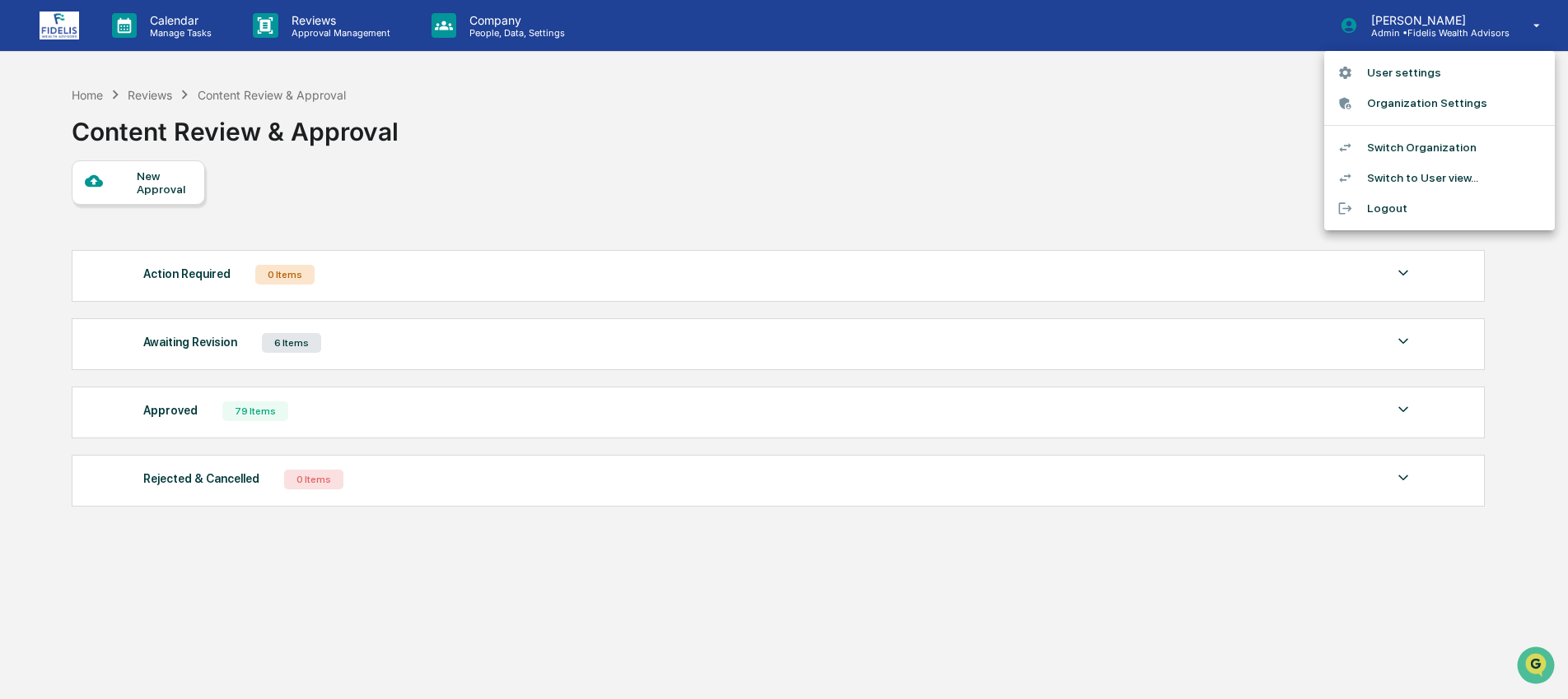
click at [1422, 151] on li "Switch Organization" at bounding box center [1439, 148] width 230 height 31
